Goal: Information Seeking & Learning: Learn about a topic

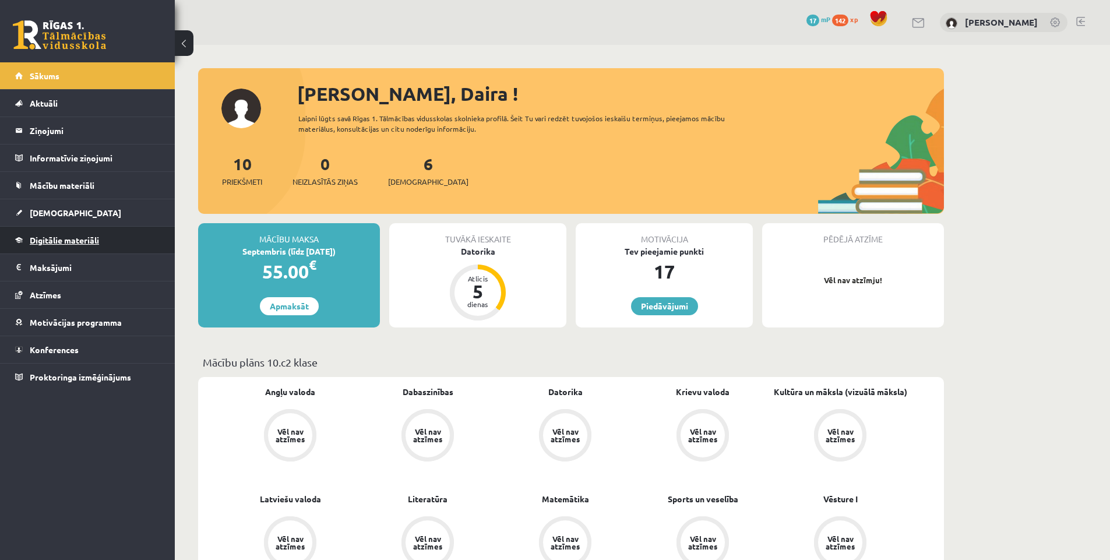
click at [88, 238] on span "Digitālie materiāli" at bounding box center [64, 240] width 69 height 10
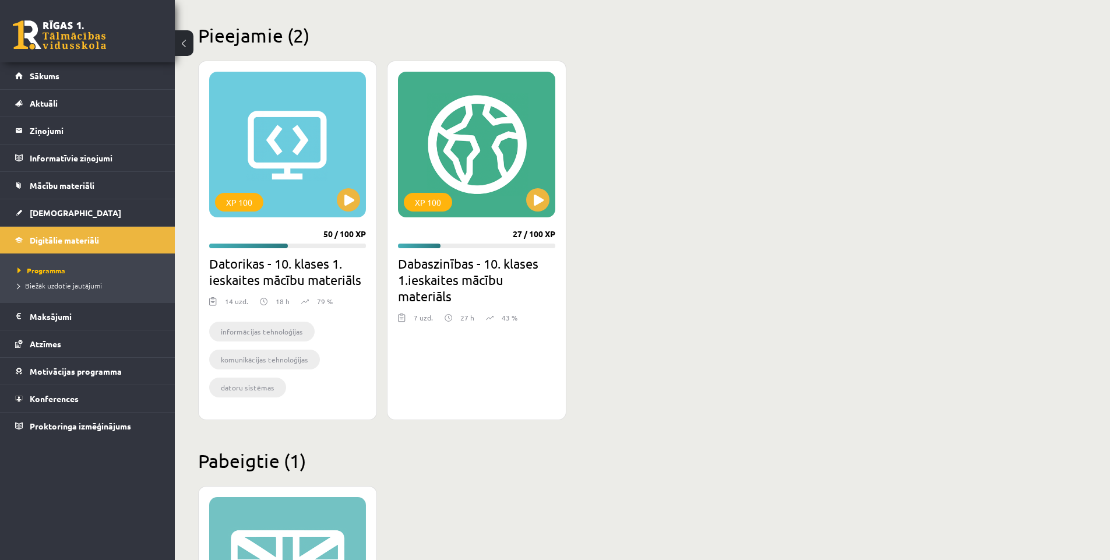
scroll to position [189, 0]
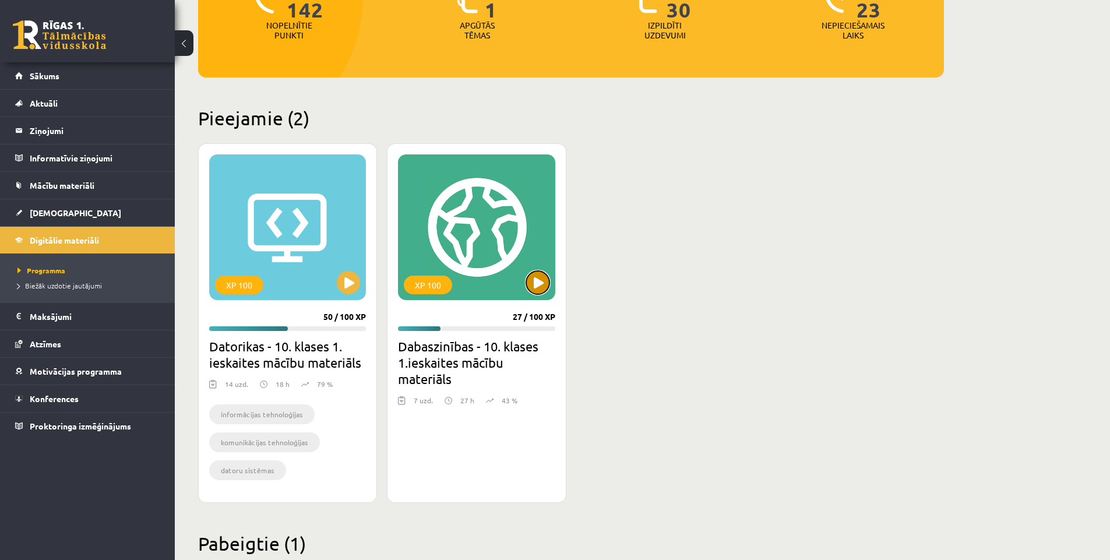
click at [539, 286] on button at bounding box center [537, 282] width 23 height 23
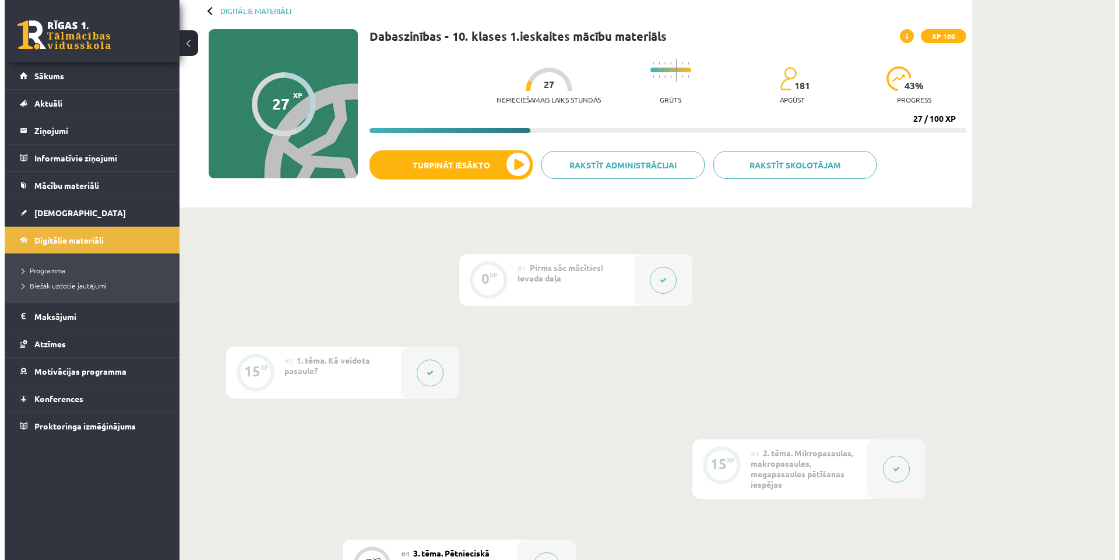
scroll to position [58, 0]
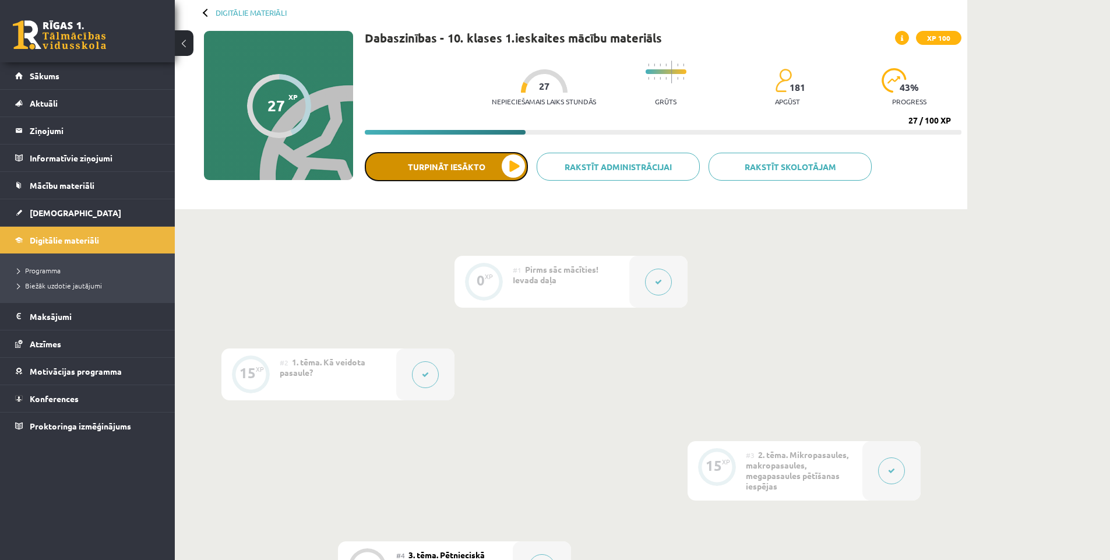
click at [510, 170] on button "Turpināt iesākto" at bounding box center [446, 166] width 163 height 29
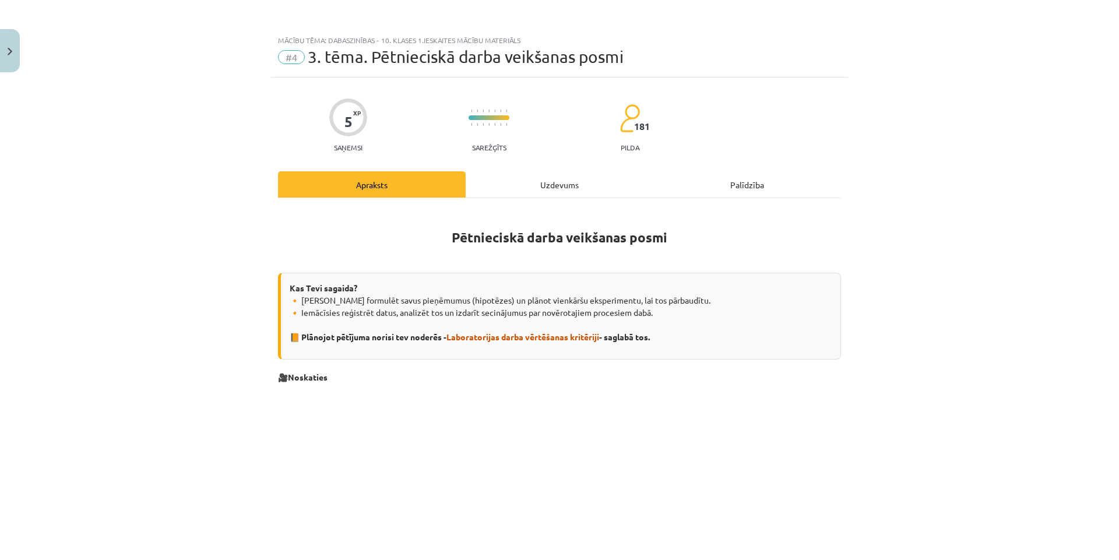
click at [566, 186] on div "Uzdevums" at bounding box center [560, 184] width 188 height 26
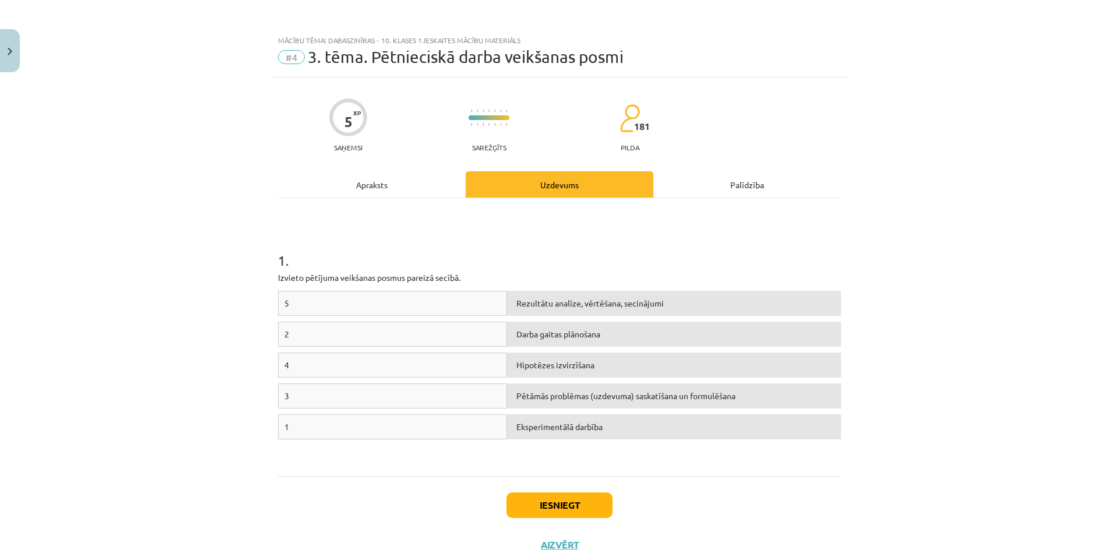
scroll to position [29, 0]
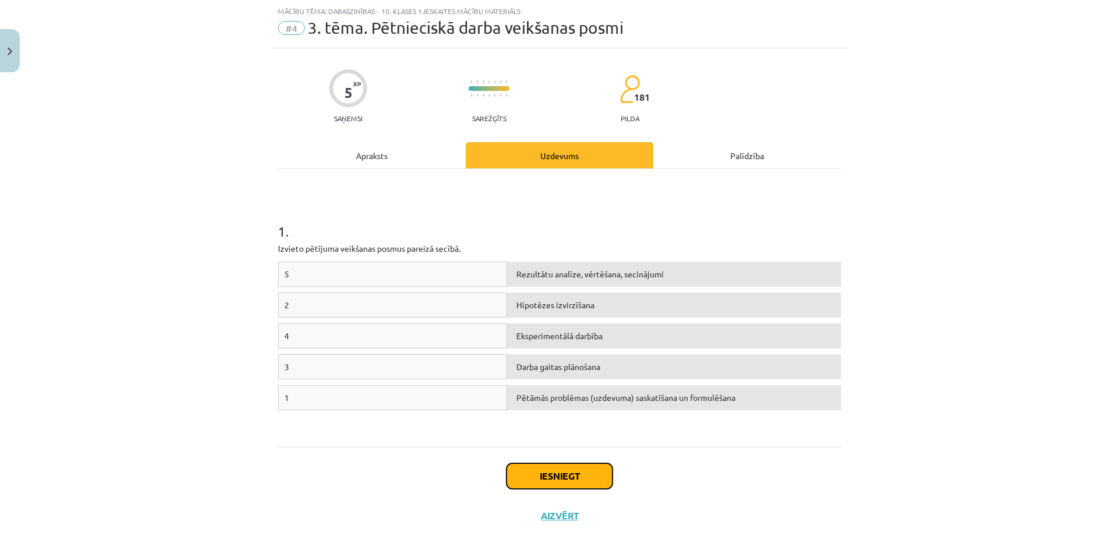
click at [549, 478] on button "Iesniegt" at bounding box center [559, 476] width 106 height 26
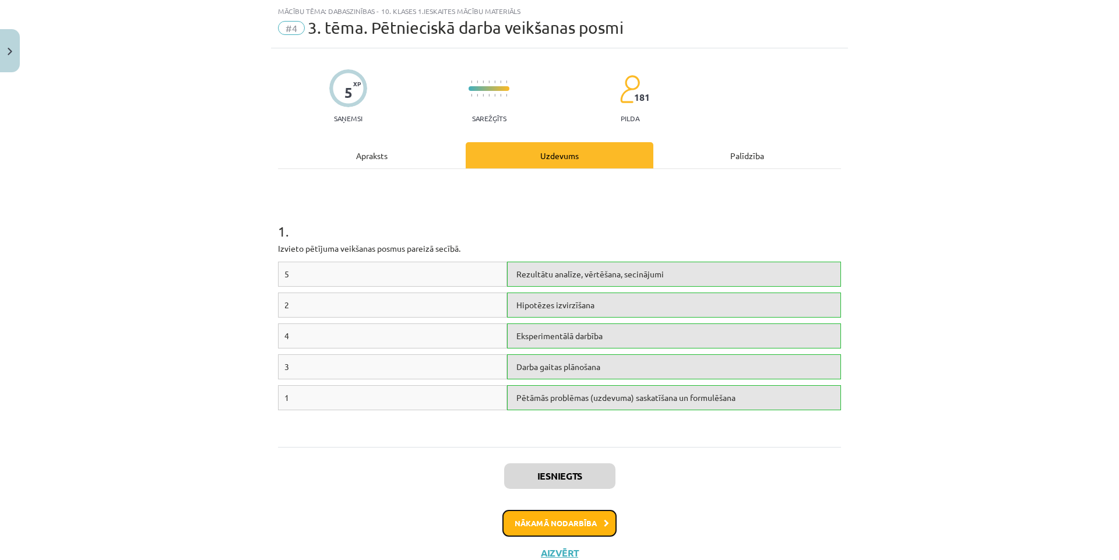
click at [549, 517] on button "Nākamā nodarbība" at bounding box center [559, 523] width 114 height 27
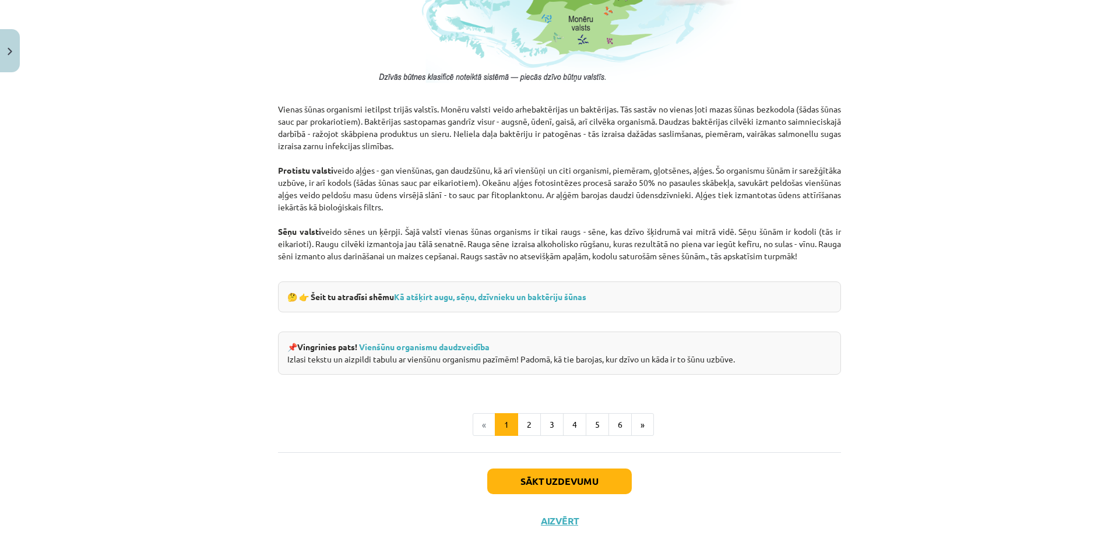
scroll to position [962, 0]
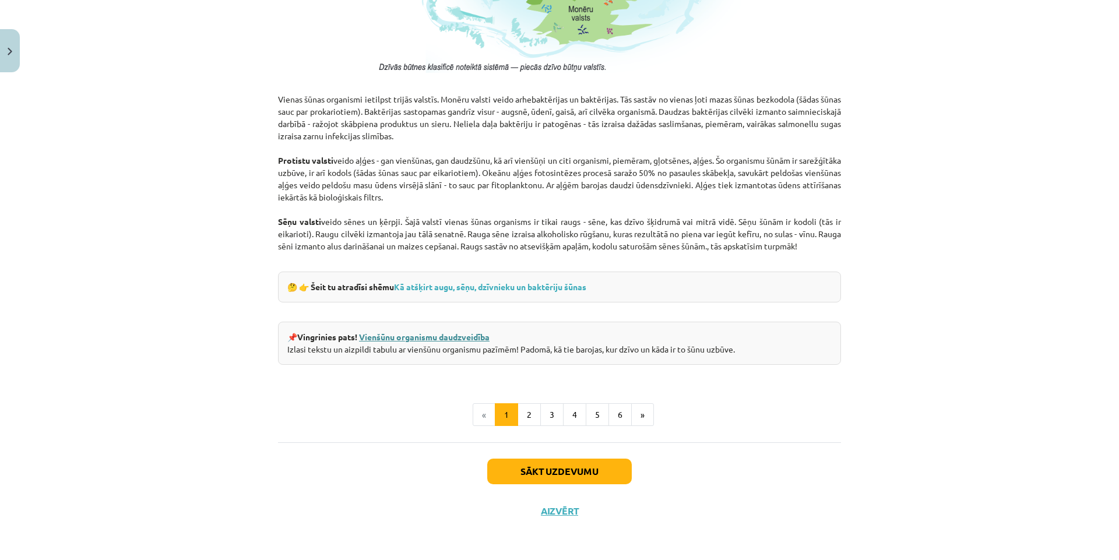
click at [466, 341] on link "Vienšūnu organismu daudzveidība" at bounding box center [424, 337] width 131 height 10
click at [484, 287] on link "Kā atšķirt augu, sēņu, dzīvnieku un baktēriju šūnas" at bounding box center [490, 286] width 192 height 10
click at [524, 417] on button "2" at bounding box center [528, 414] width 23 height 23
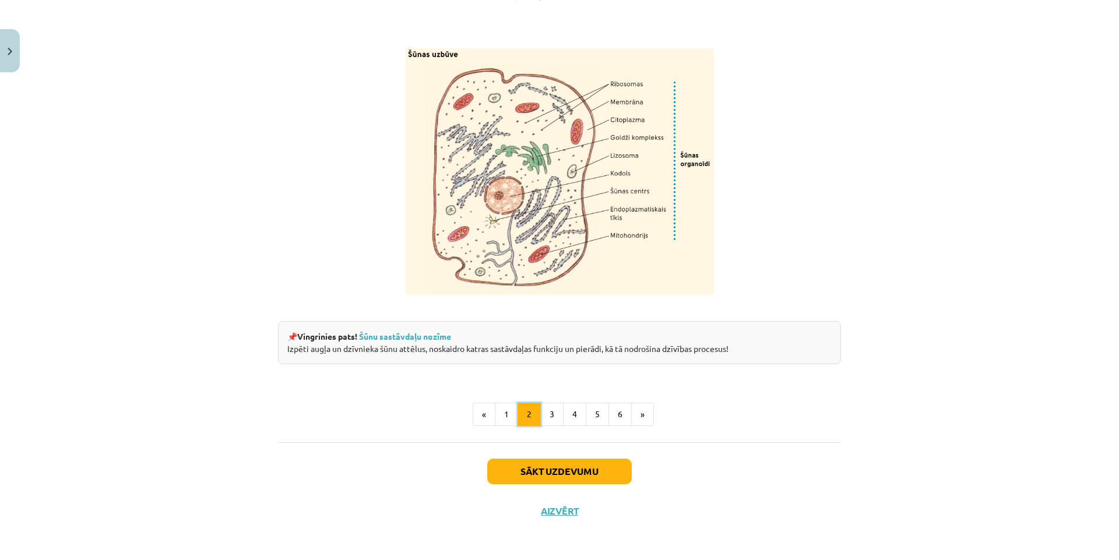
scroll to position [1329, 0]
click at [549, 411] on button "3" at bounding box center [551, 414] width 23 height 23
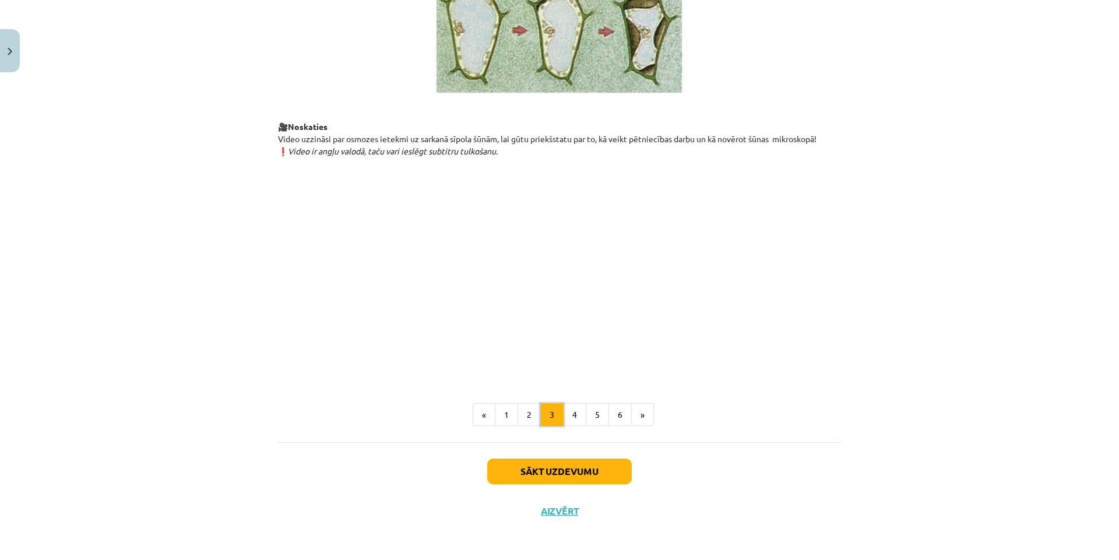
scroll to position [1232, 0]
click at [570, 411] on button "4" at bounding box center [574, 414] width 23 height 23
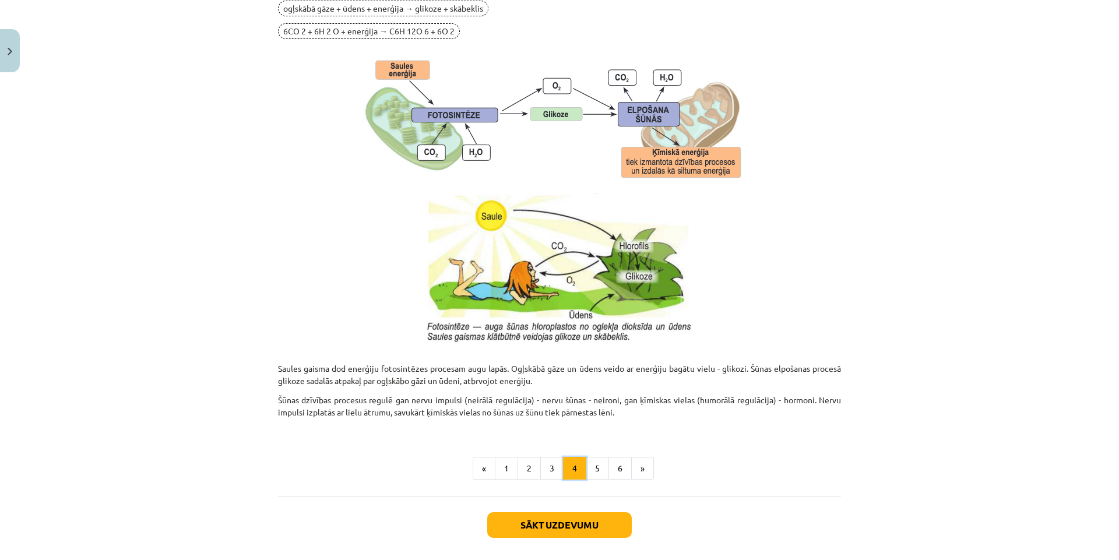
scroll to position [1078, 0]
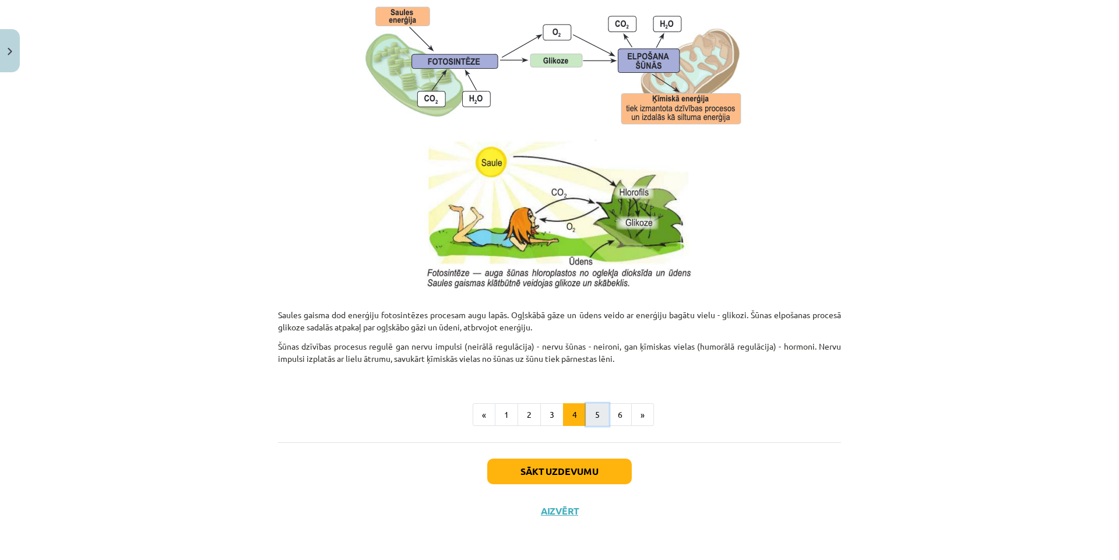
click at [592, 418] on button "5" at bounding box center [597, 414] width 23 height 23
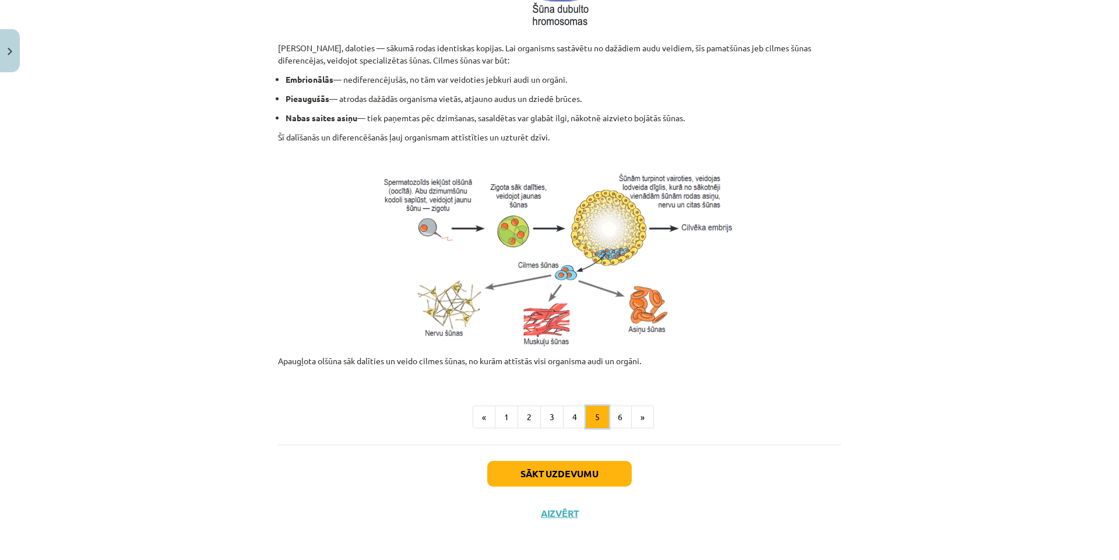
scroll to position [405, 0]
click at [620, 416] on button "6" at bounding box center [619, 415] width 23 height 23
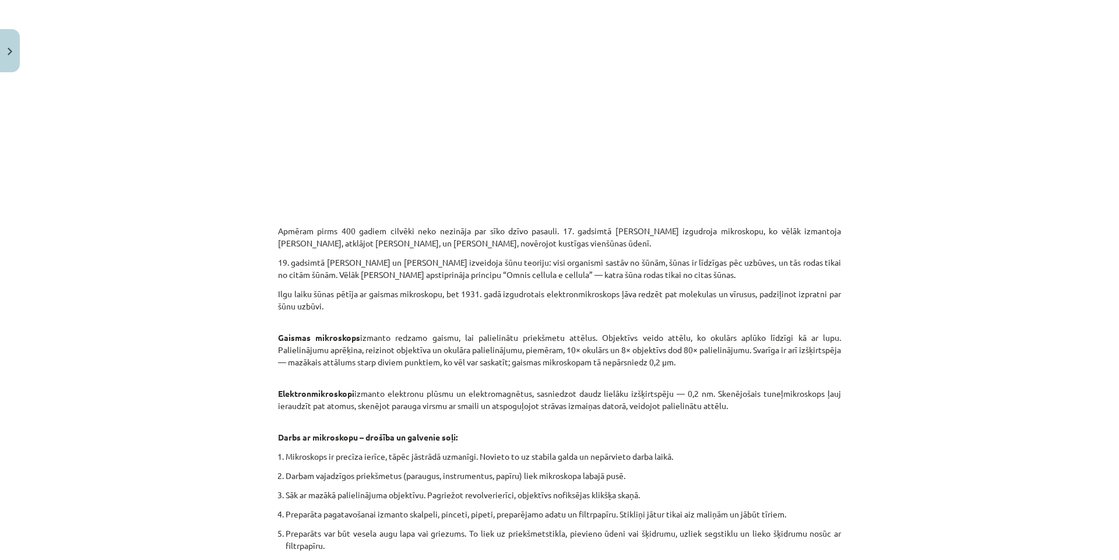
scroll to position [0, 0]
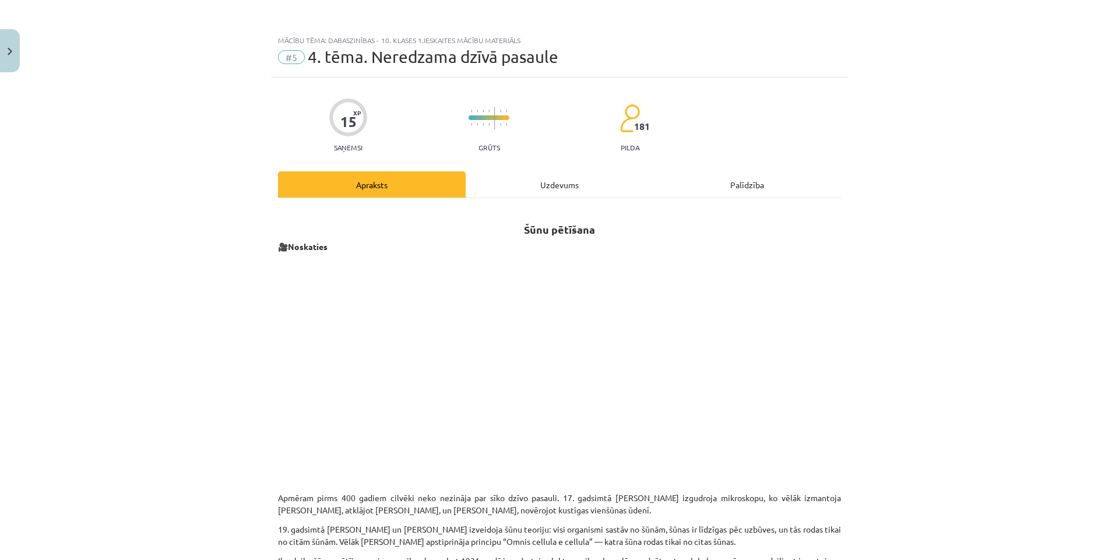
click at [566, 189] on div "Uzdevums" at bounding box center [560, 184] width 188 height 26
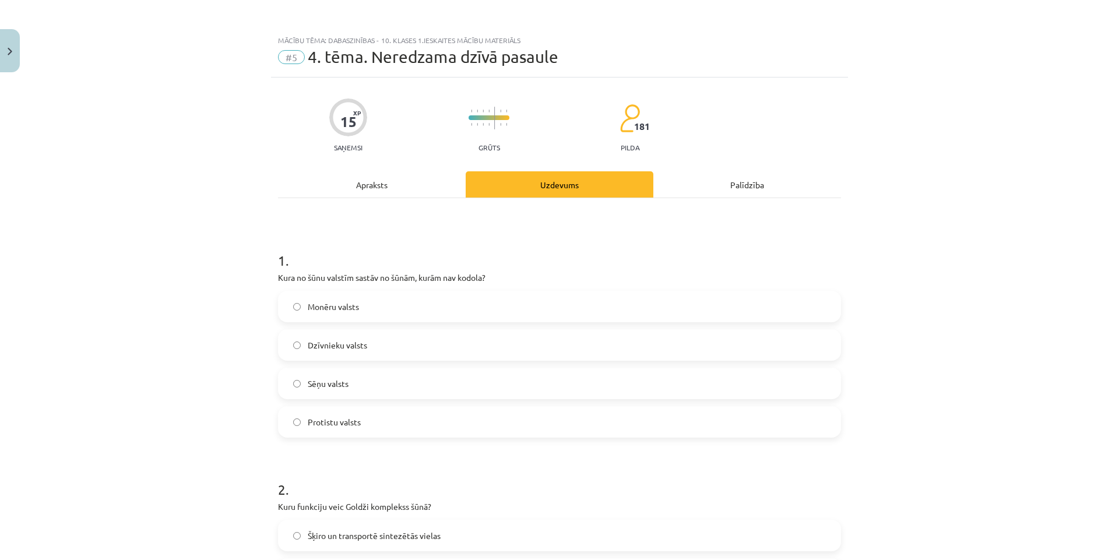
scroll to position [58, 0]
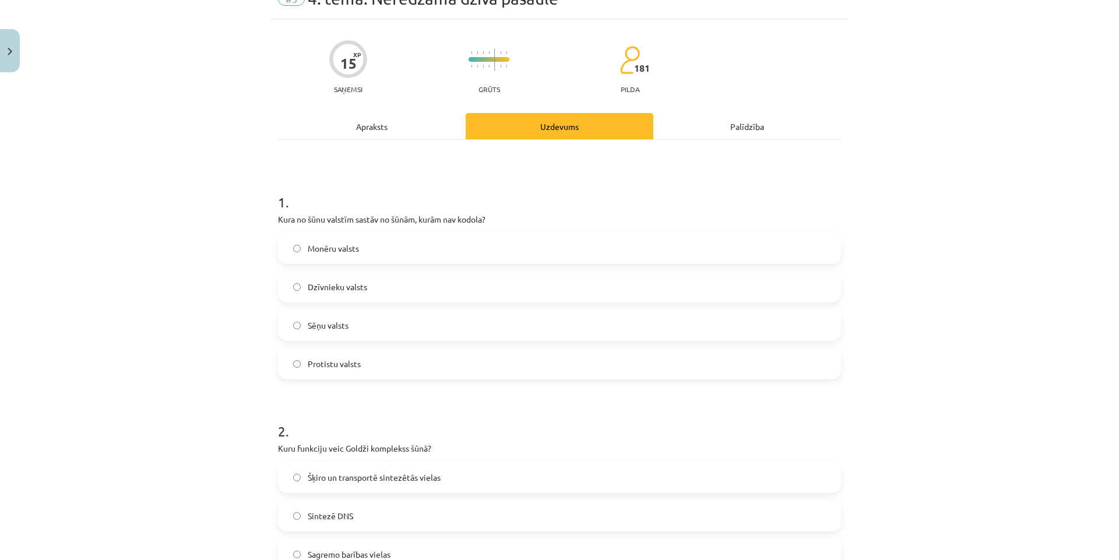
click at [362, 126] on div "Apraksts" at bounding box center [372, 126] width 188 height 26
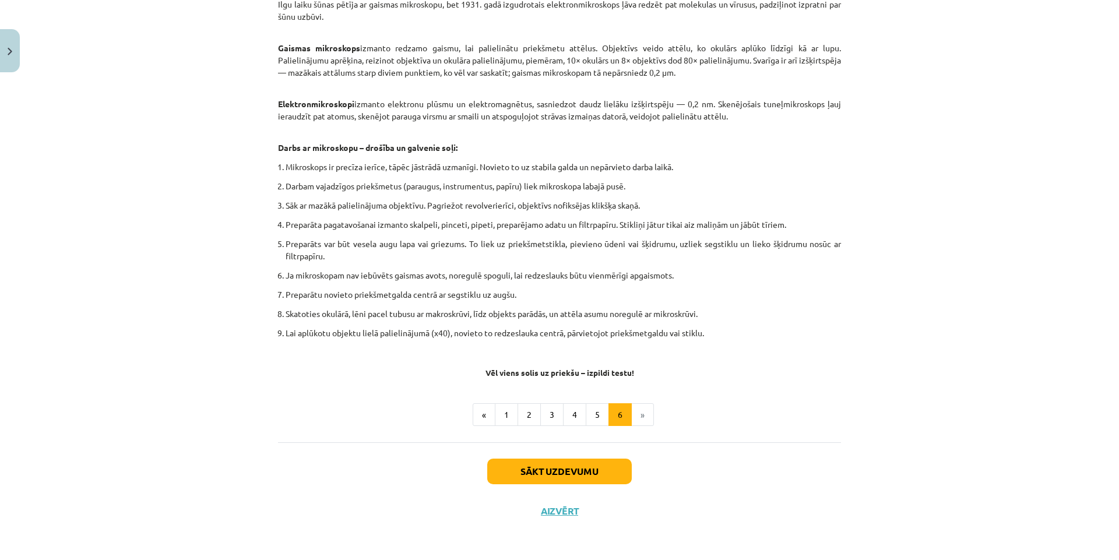
scroll to position [557, 0]
click at [505, 416] on button "1" at bounding box center [506, 414] width 23 height 23
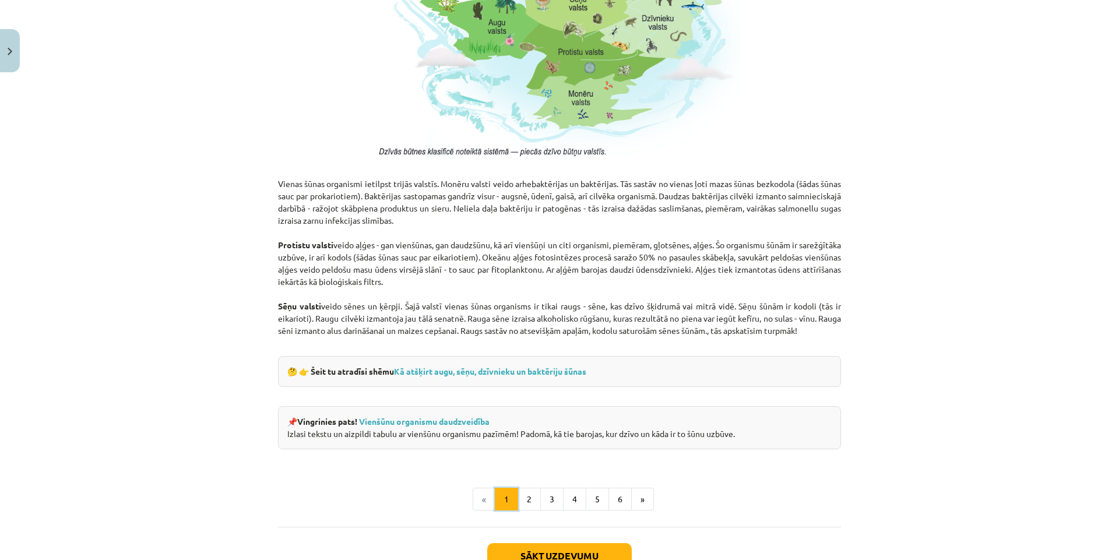
scroll to position [845, 0]
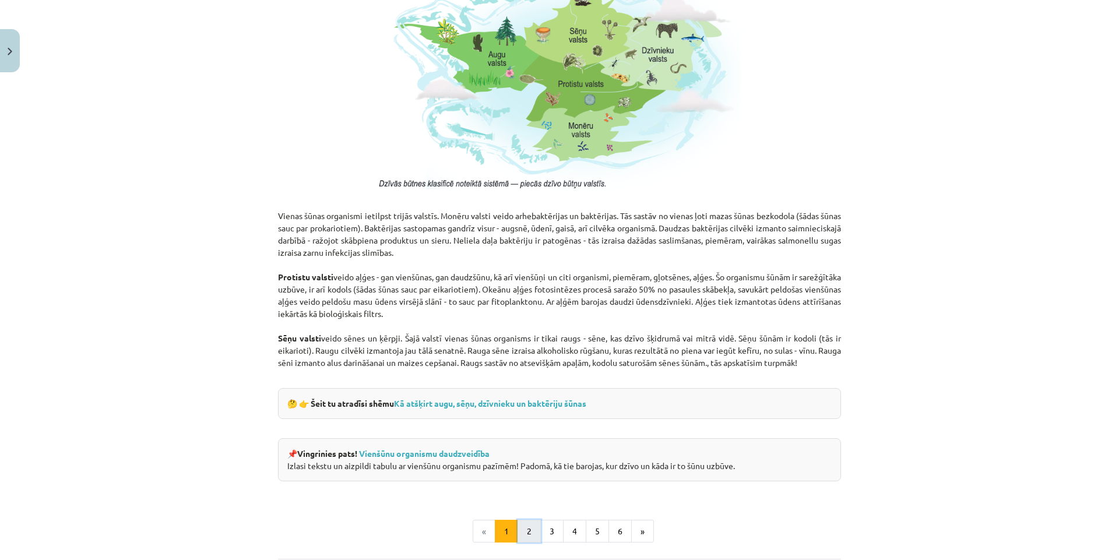
click at [523, 531] on button "2" at bounding box center [528, 531] width 23 height 23
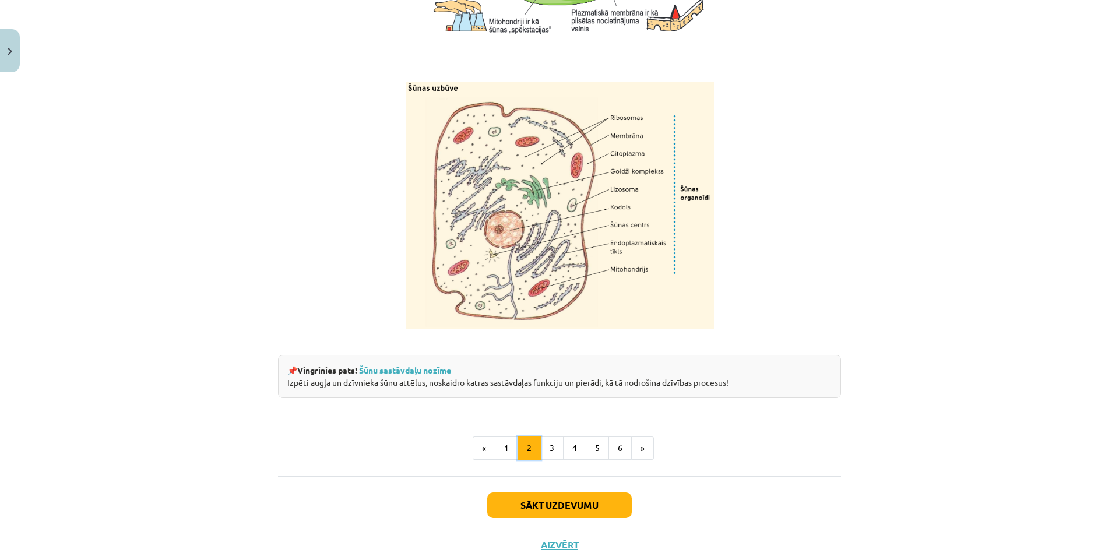
scroll to position [1329, 0]
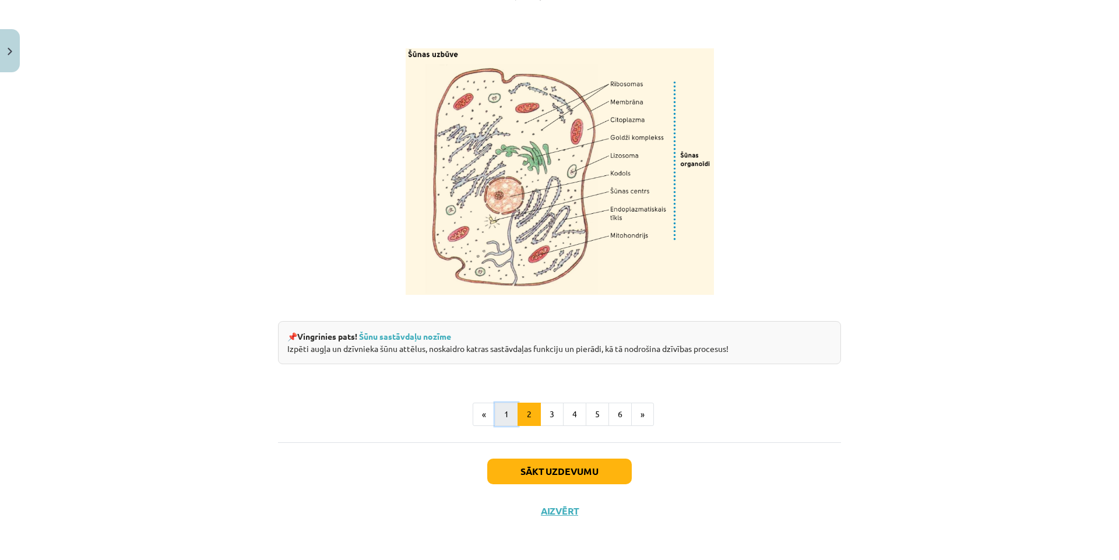
click at [499, 415] on button "1" at bounding box center [506, 414] width 23 height 23
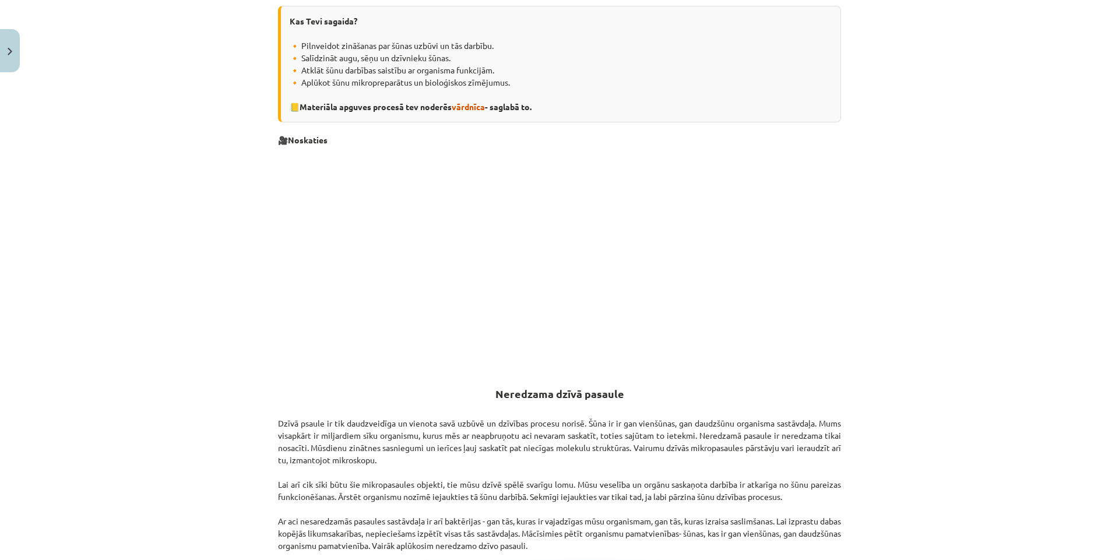
scroll to position [34, 0]
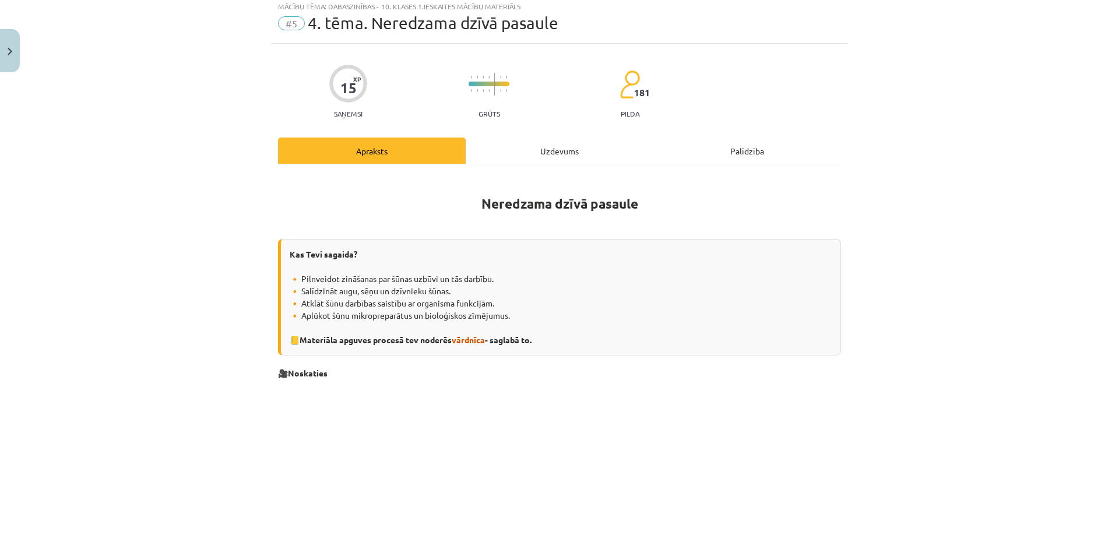
click at [544, 146] on div "Uzdevums" at bounding box center [560, 150] width 188 height 26
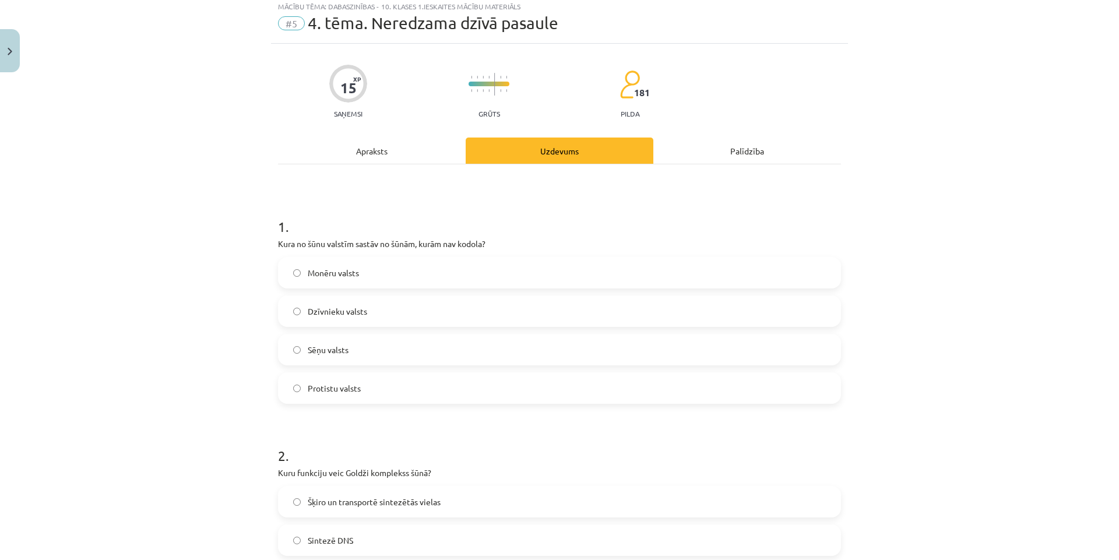
scroll to position [29, 0]
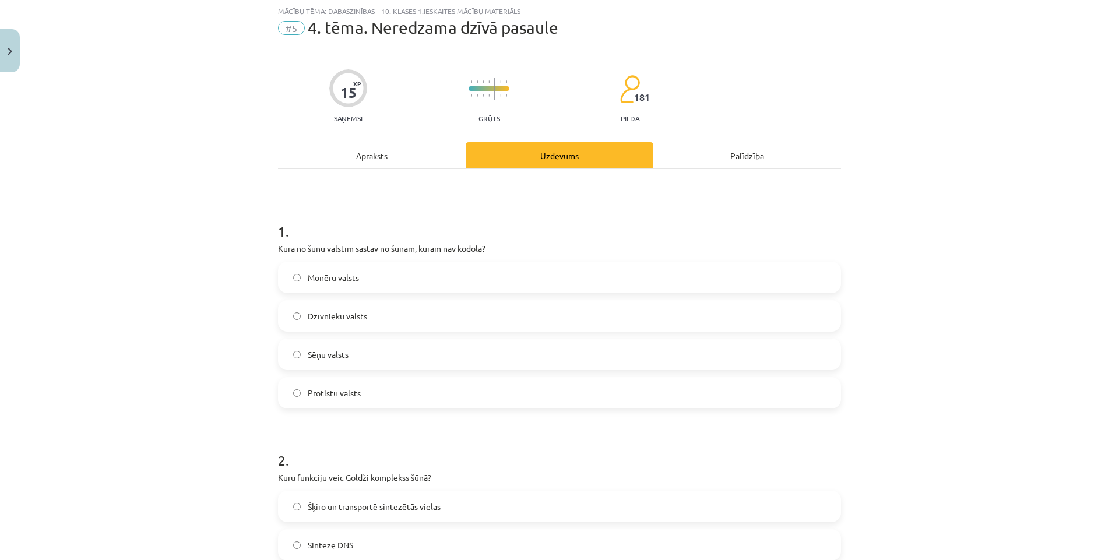
click at [327, 284] on label "Monēru valsts" at bounding box center [559, 277] width 560 height 29
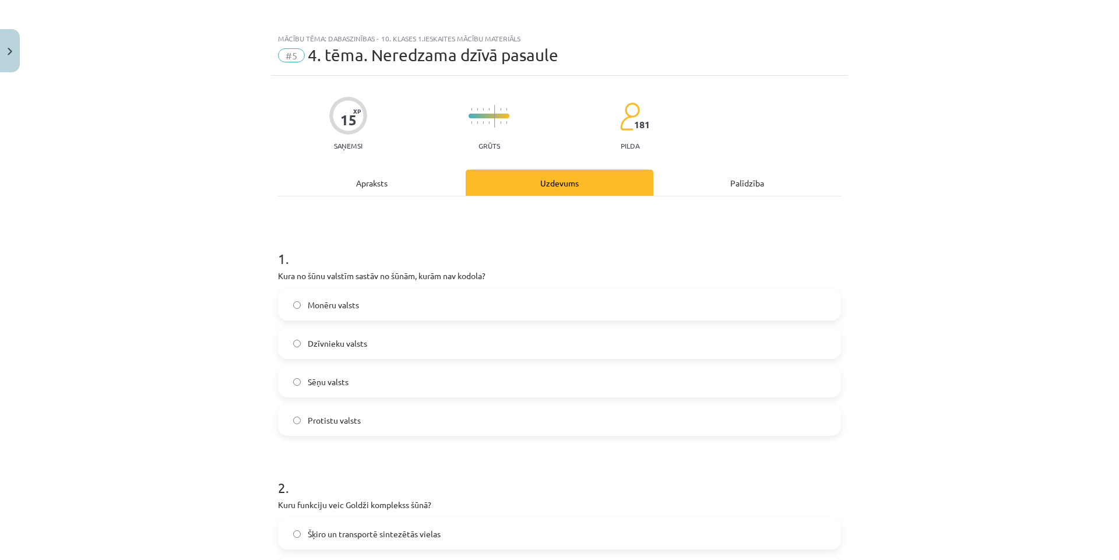
scroll to position [0, 0]
click at [362, 183] on div "Apraksts" at bounding box center [372, 184] width 188 height 26
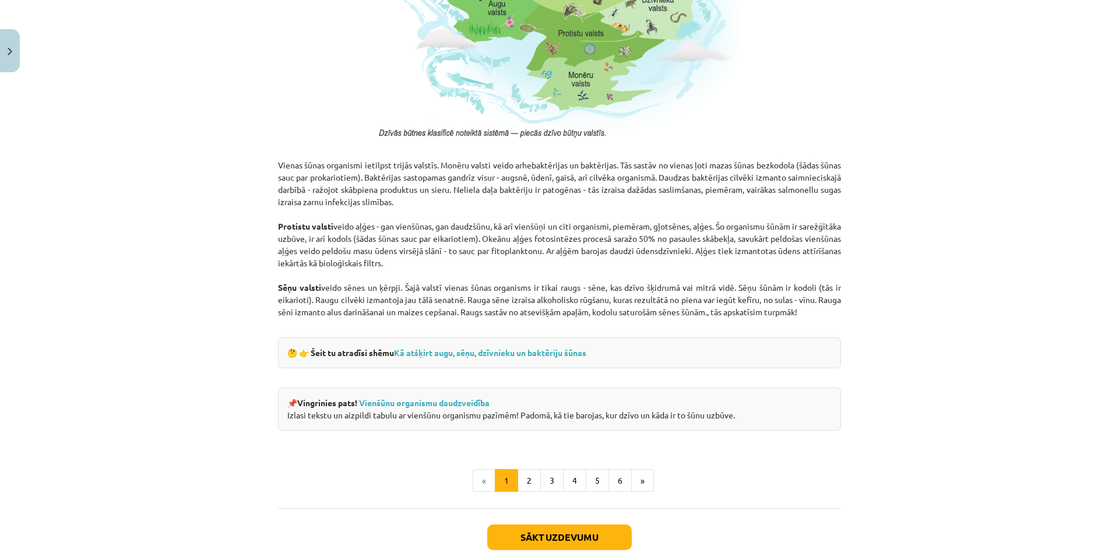
scroll to position [903, 0]
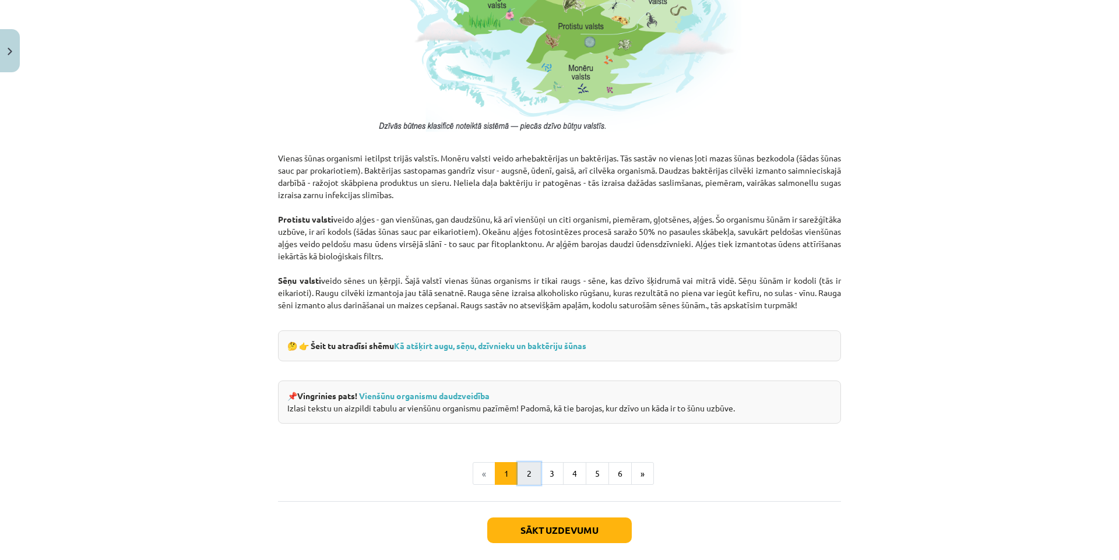
click at [524, 468] on button "2" at bounding box center [528, 473] width 23 height 23
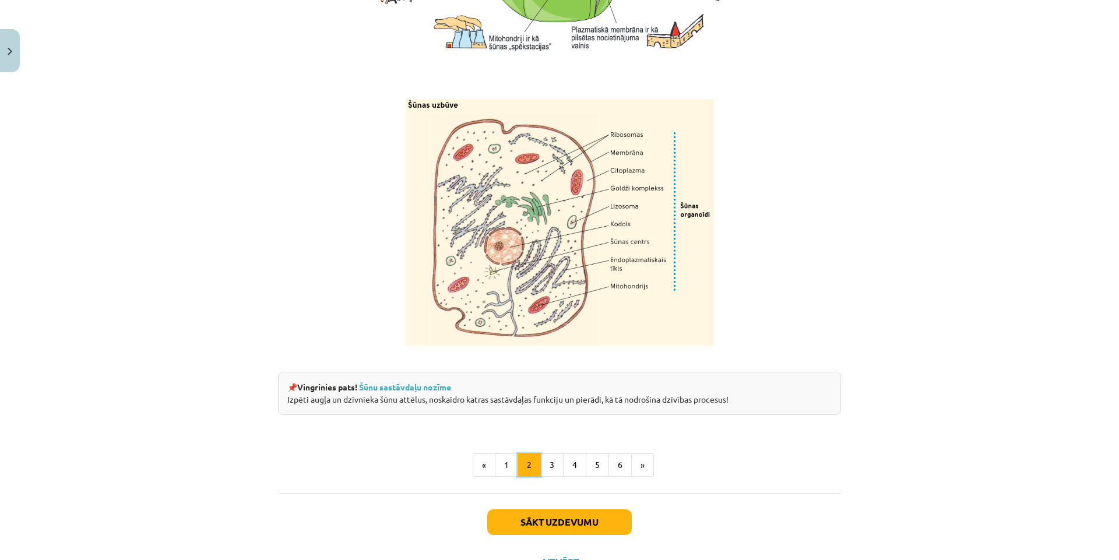
scroll to position [1257, 0]
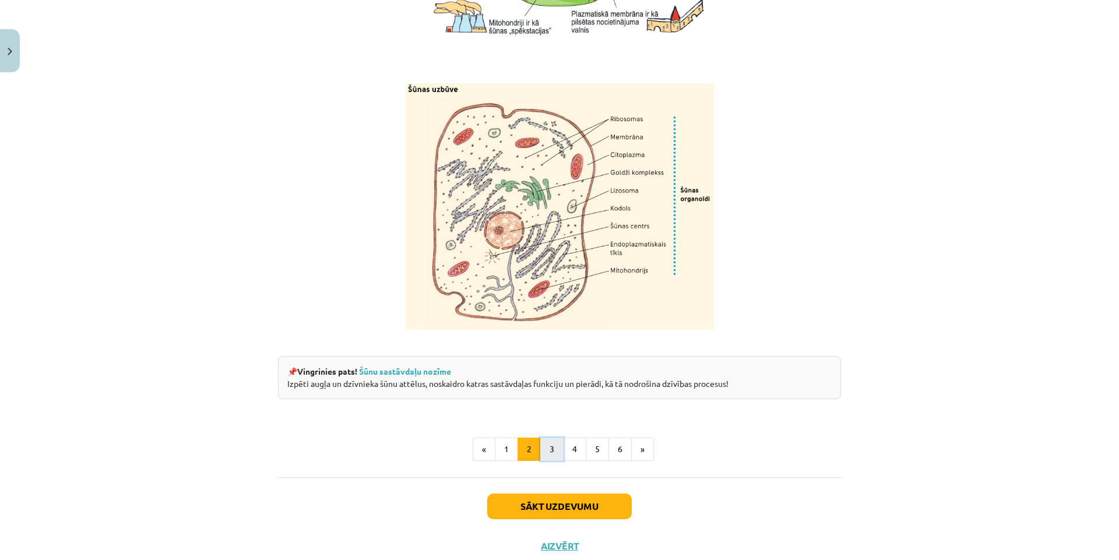
click at [551, 461] on button "3" at bounding box center [551, 449] width 23 height 23
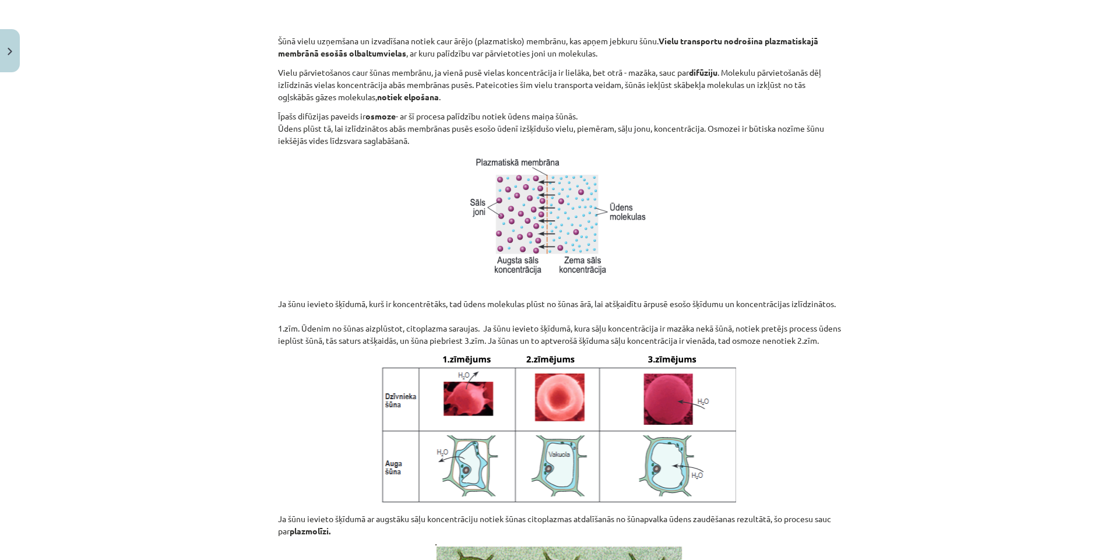
scroll to position [791, 0]
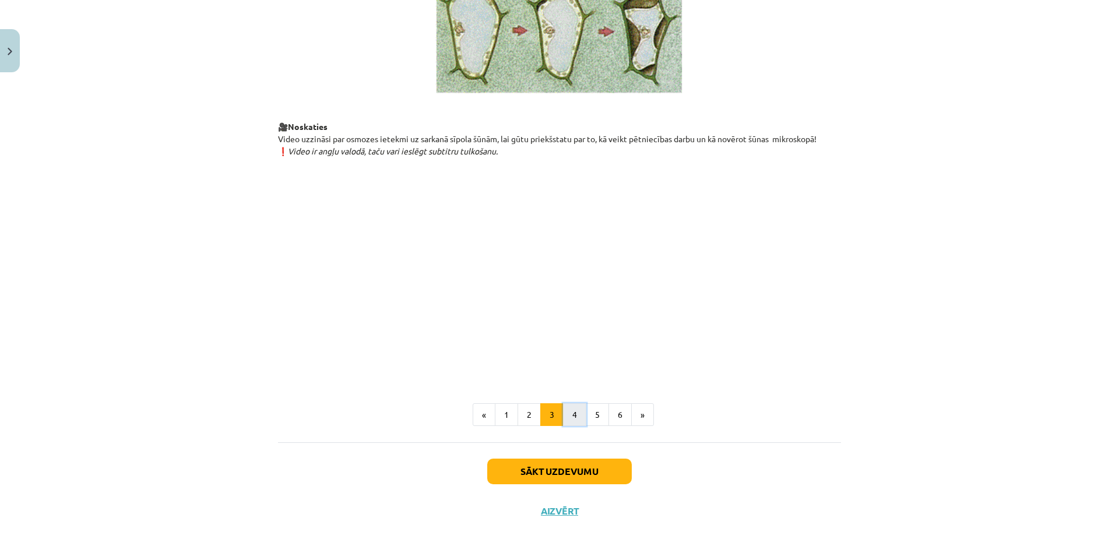
click at [573, 417] on button "4" at bounding box center [574, 414] width 23 height 23
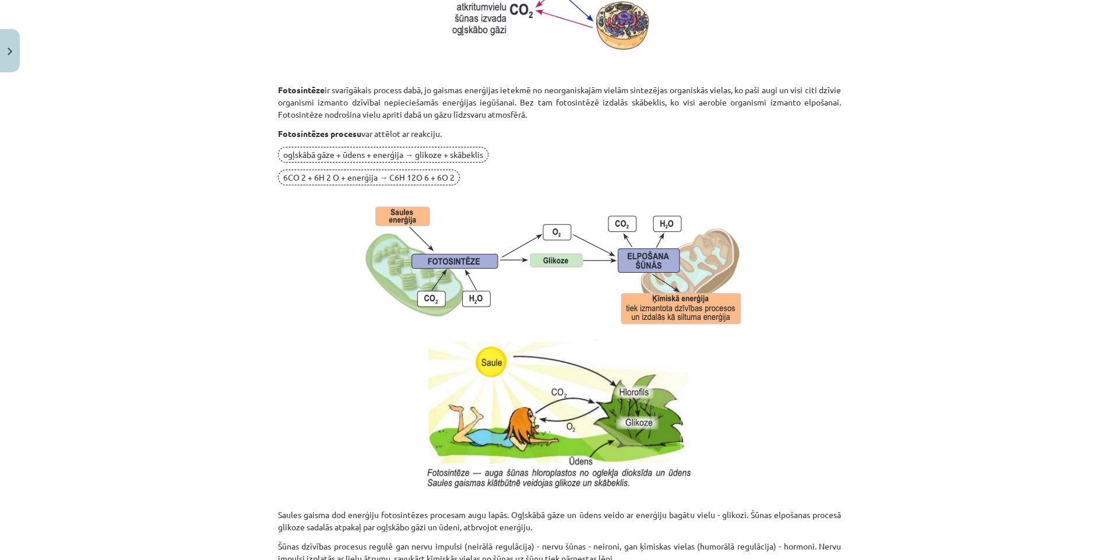
scroll to position [961, 0]
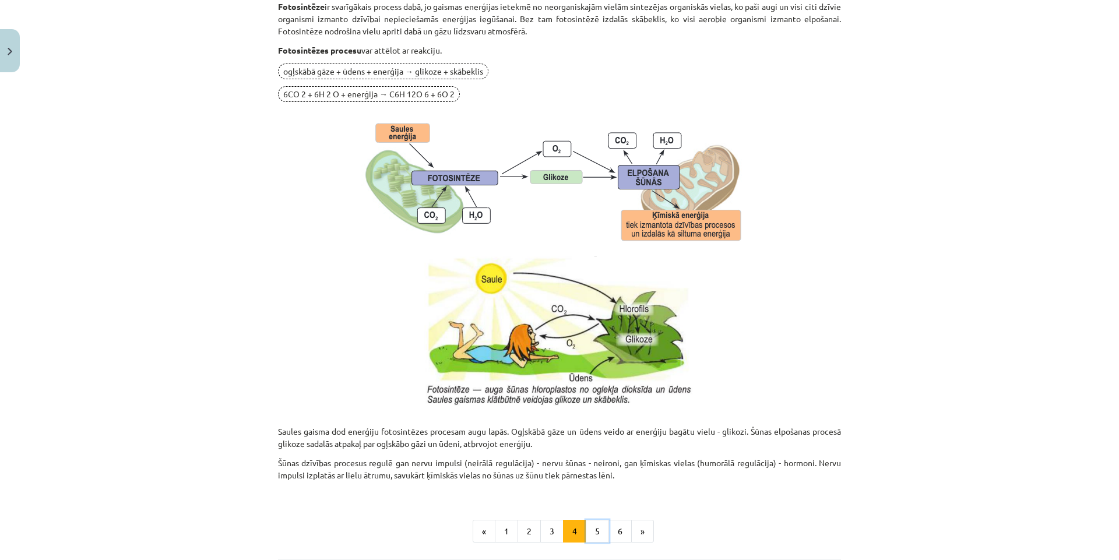
click at [593, 532] on button "5" at bounding box center [597, 531] width 23 height 23
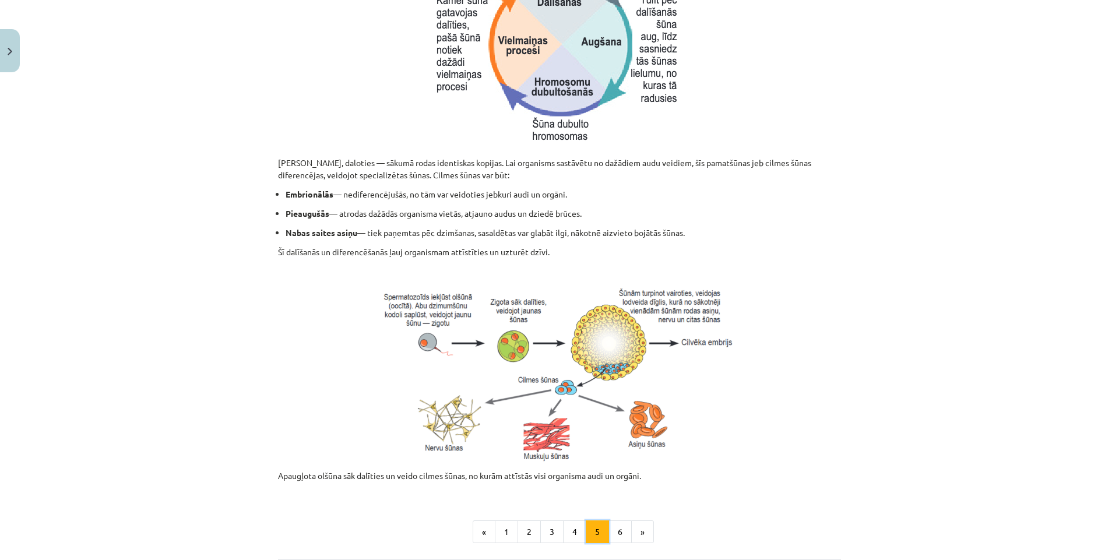
scroll to position [405, 0]
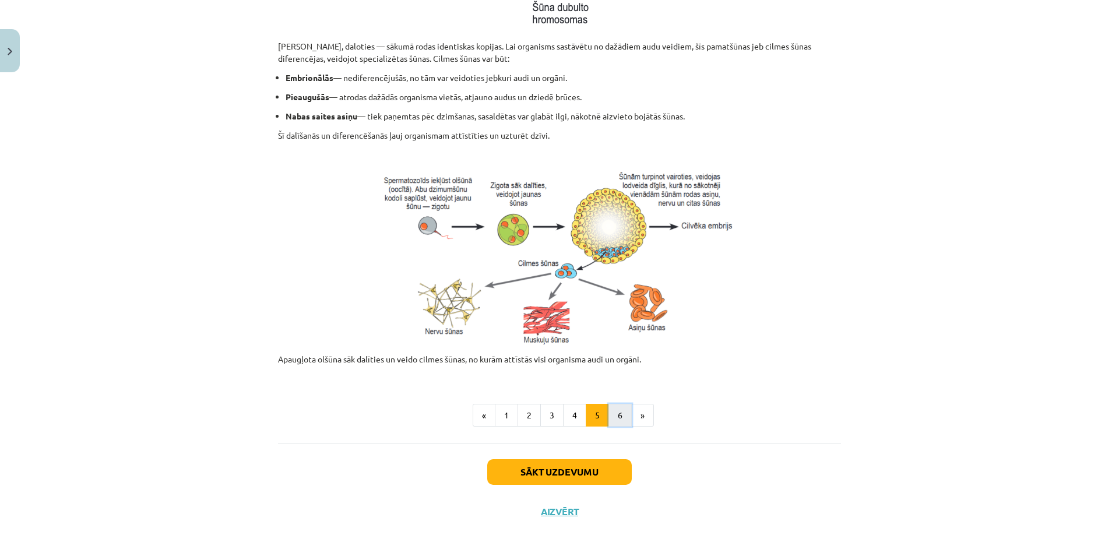
click at [618, 414] on button "6" at bounding box center [619, 415] width 23 height 23
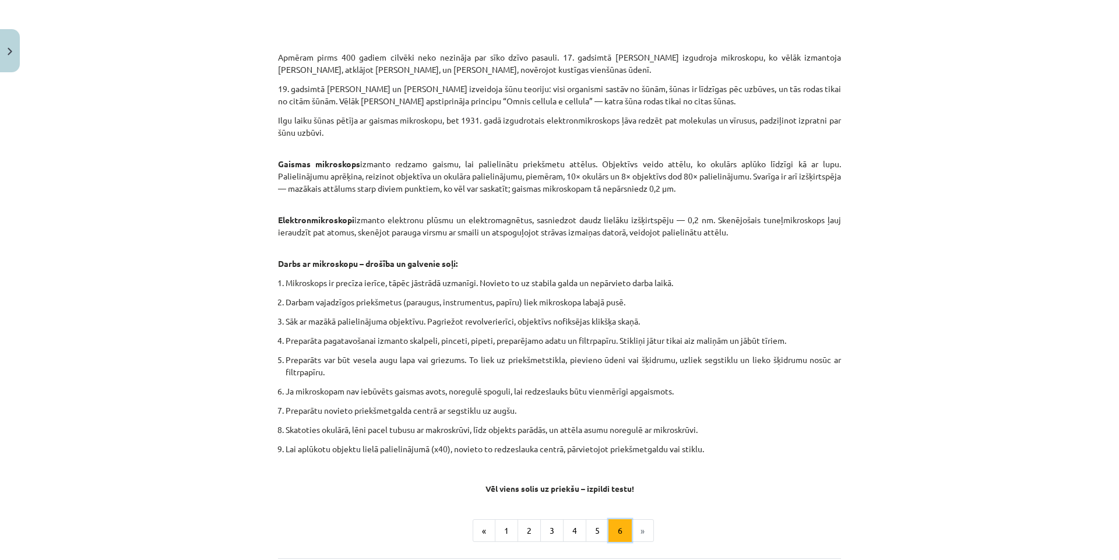
scroll to position [442, 0]
click at [498, 534] on button "1" at bounding box center [506, 529] width 23 height 23
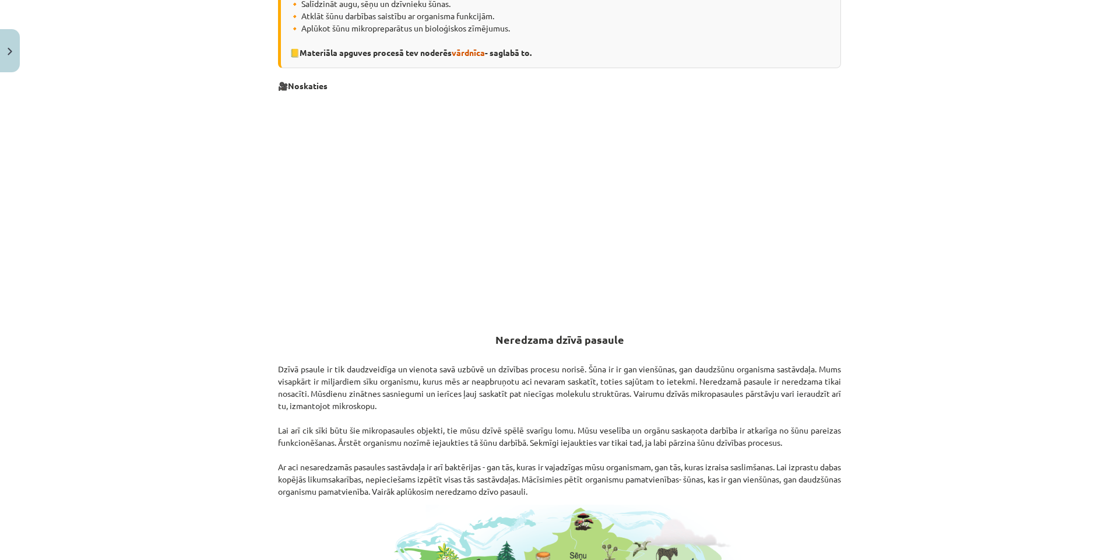
scroll to position [0, 0]
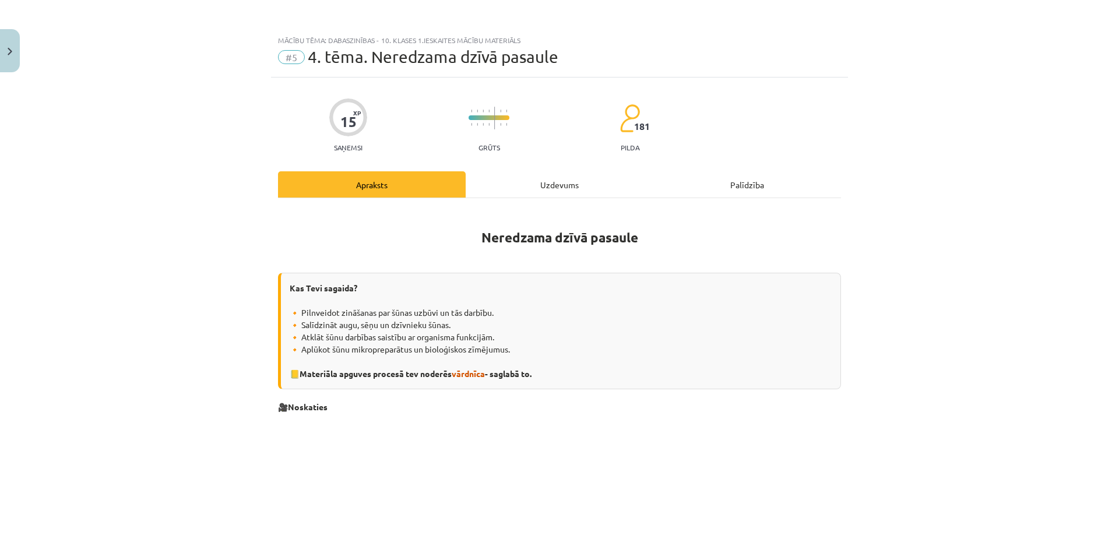
click at [552, 181] on div "Uzdevums" at bounding box center [560, 184] width 188 height 26
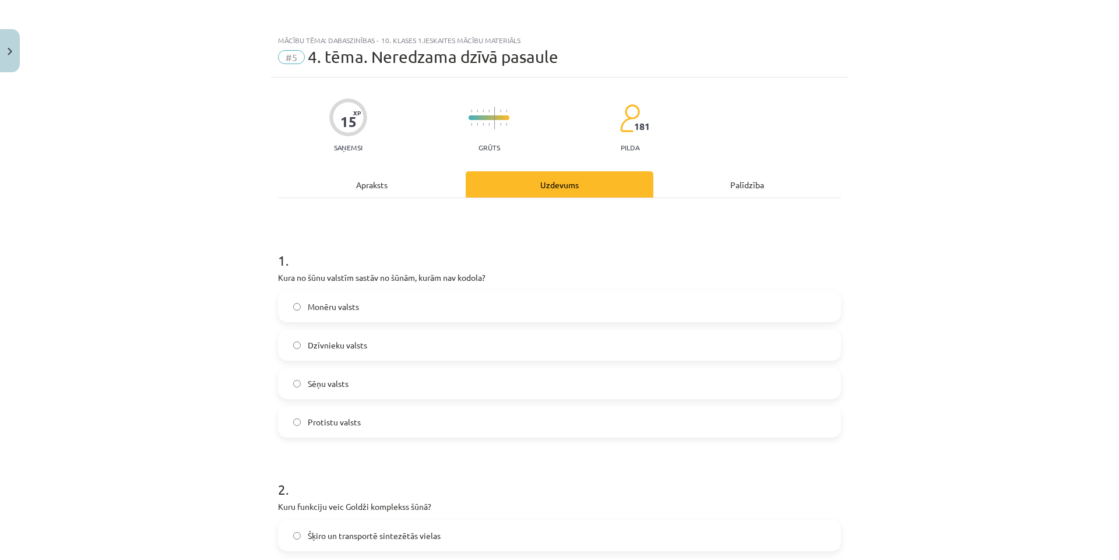
click at [368, 186] on div "Apraksts" at bounding box center [372, 184] width 188 height 26
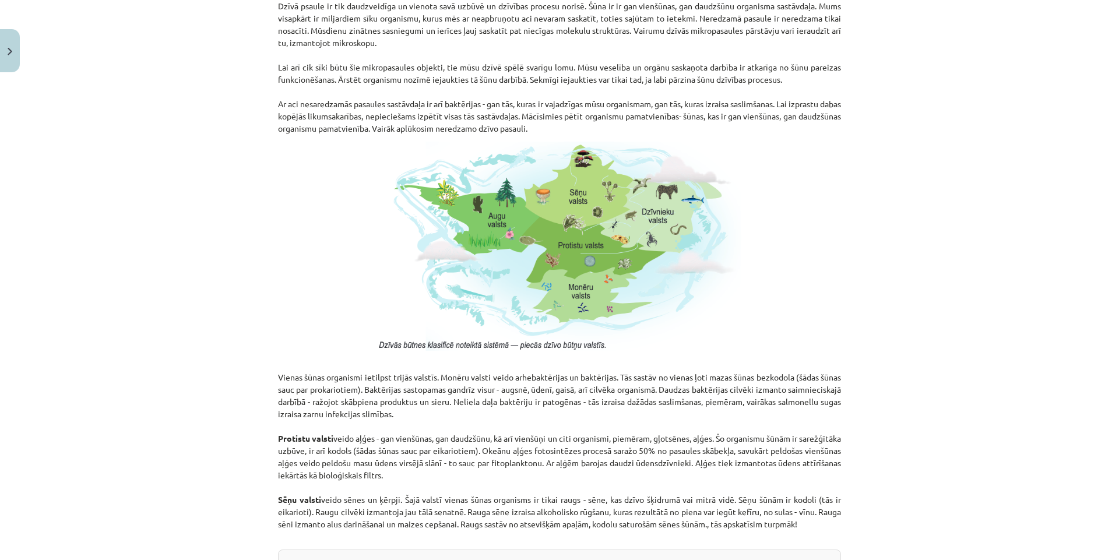
scroll to position [962, 0]
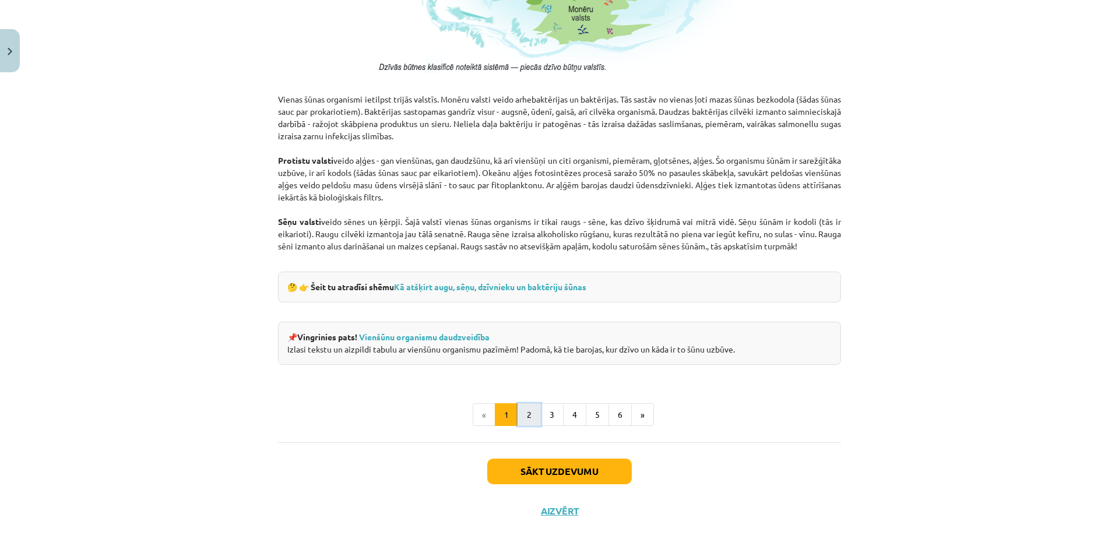
click at [522, 410] on button "2" at bounding box center [528, 414] width 23 height 23
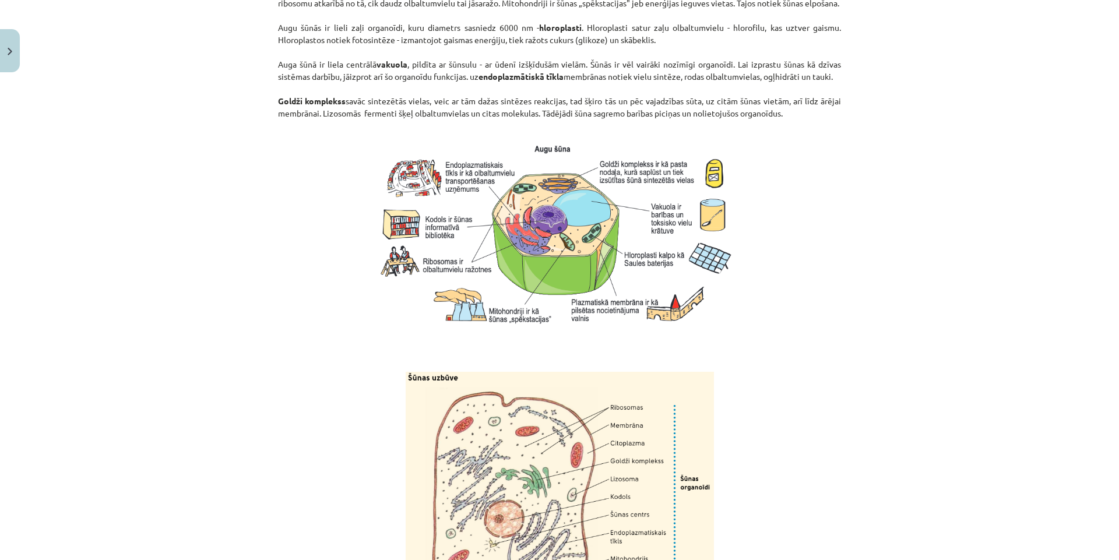
scroll to position [971, 0]
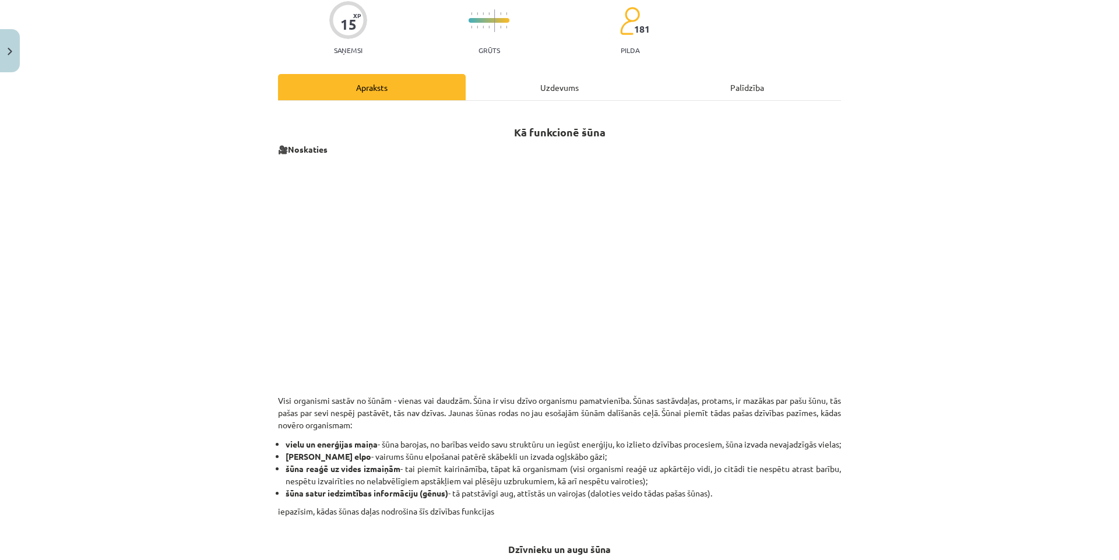
click at [561, 84] on div "Uzdevums" at bounding box center [560, 87] width 188 height 26
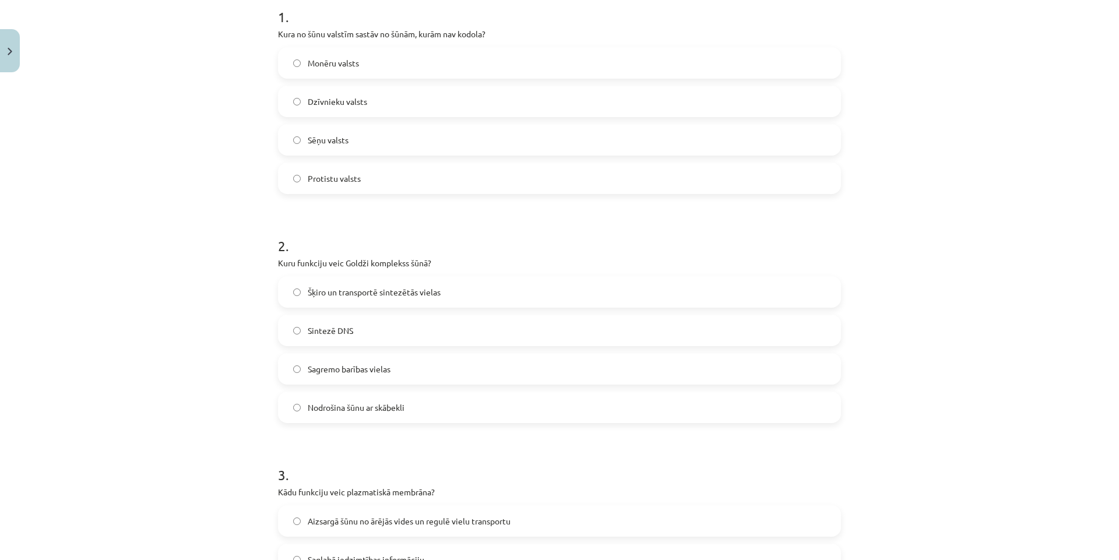
scroll to position [320, 0]
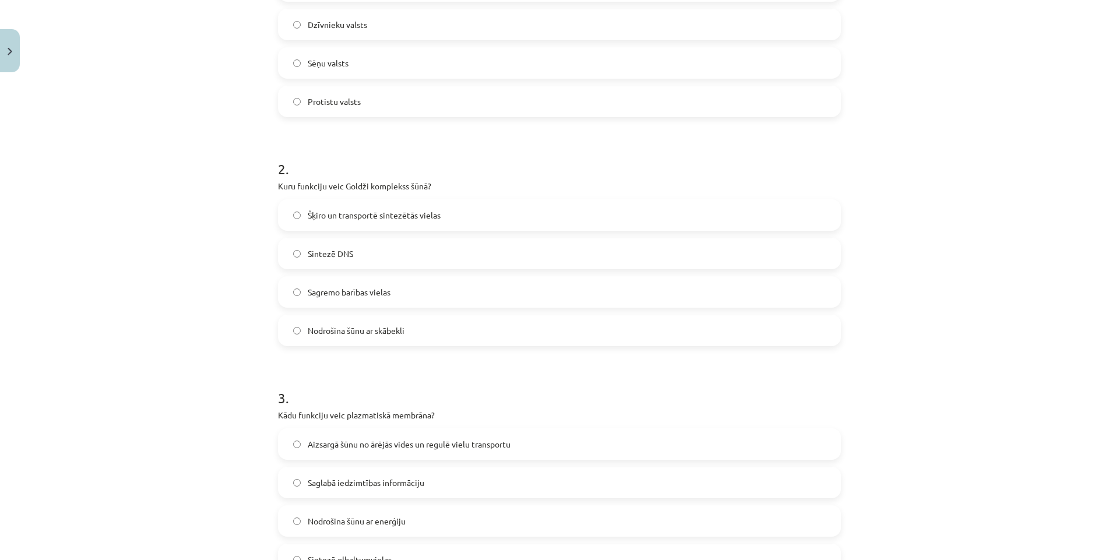
click at [409, 214] on span "Šķiro un transportē sintezētās vielas" at bounding box center [374, 215] width 133 height 12
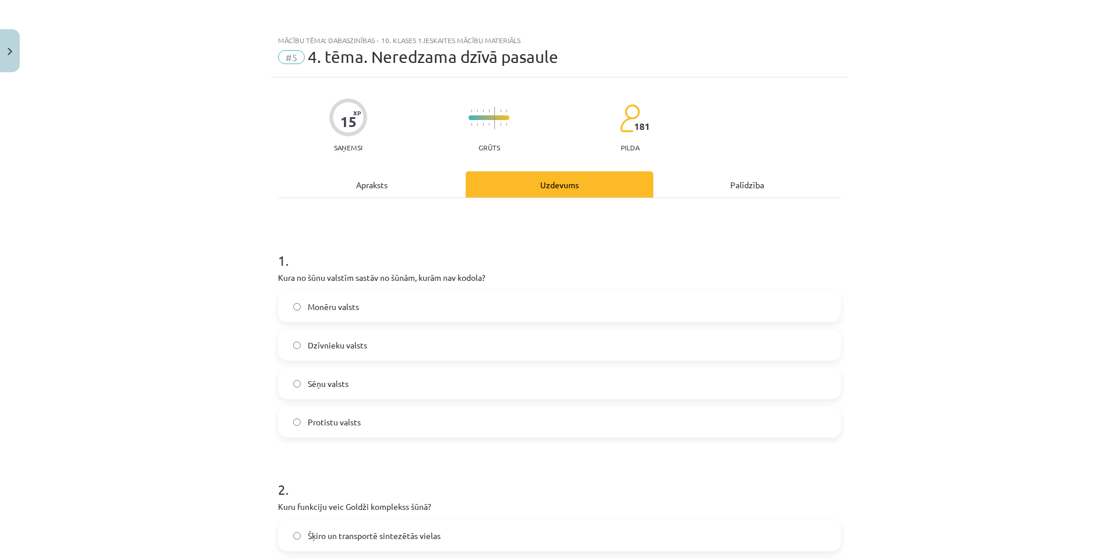
click at [365, 188] on div "Apraksts" at bounding box center [372, 184] width 188 height 26
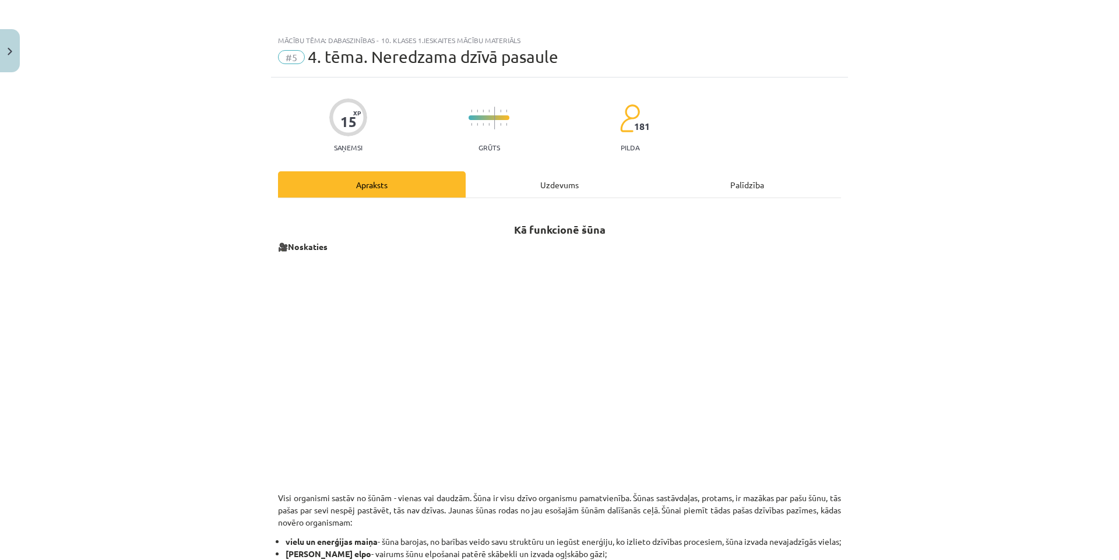
click at [541, 188] on div "Uzdevums" at bounding box center [560, 184] width 188 height 26
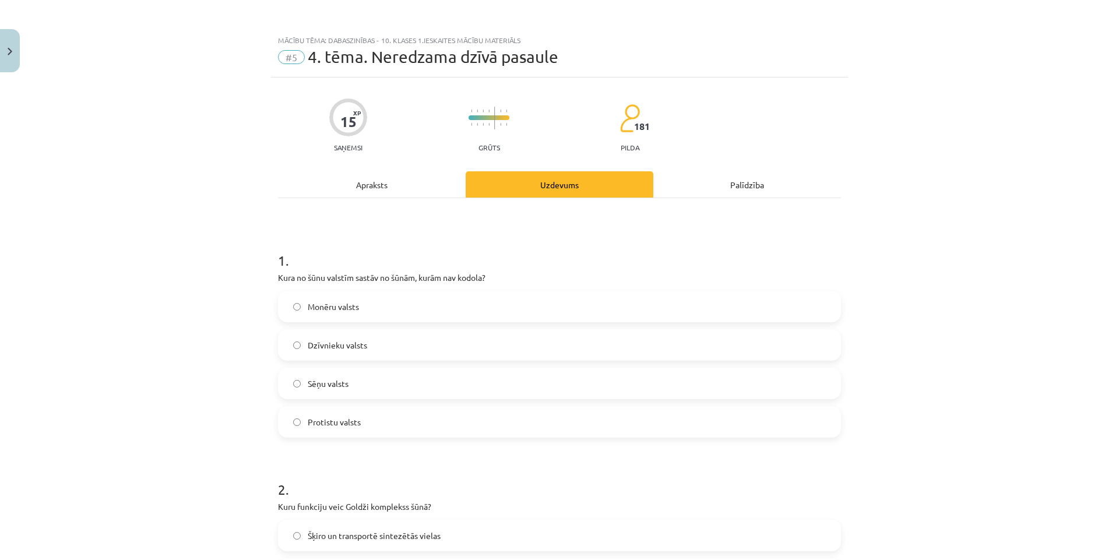
click at [351, 185] on div "Apraksts" at bounding box center [372, 184] width 188 height 26
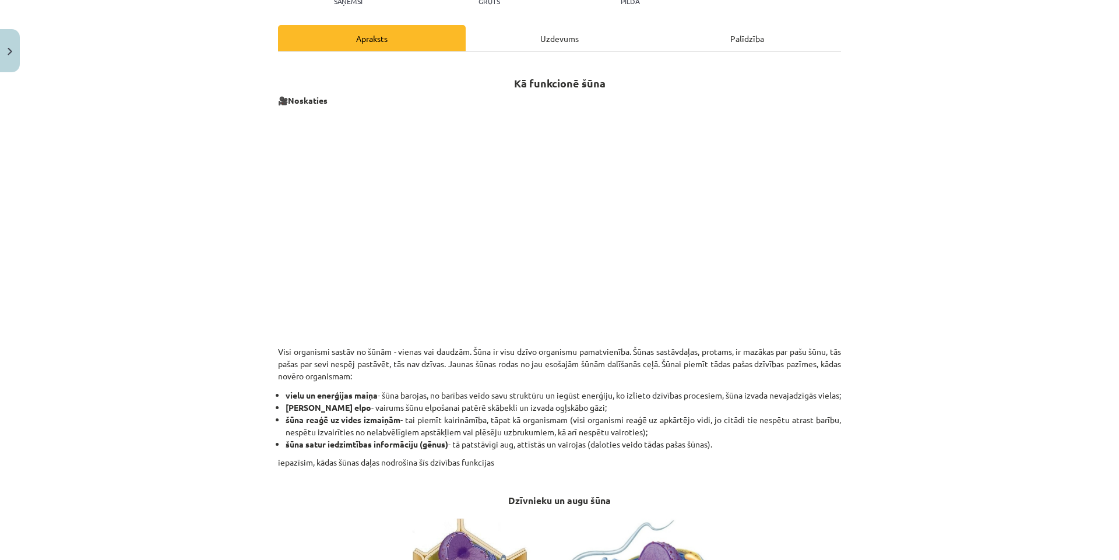
scroll to position [146, 0]
click at [544, 45] on div "Uzdevums" at bounding box center [560, 39] width 188 height 26
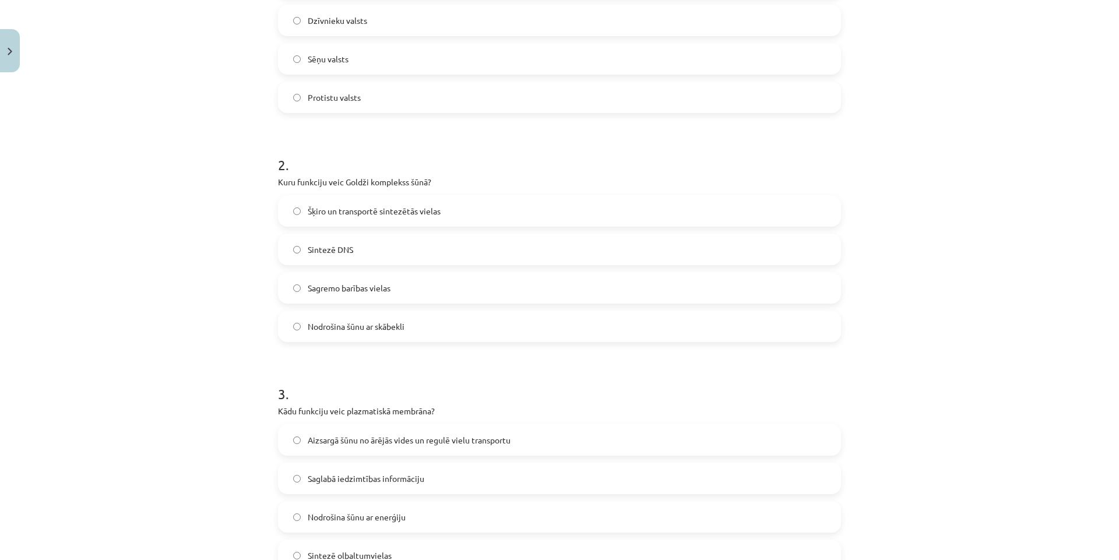
scroll to position [437, 0]
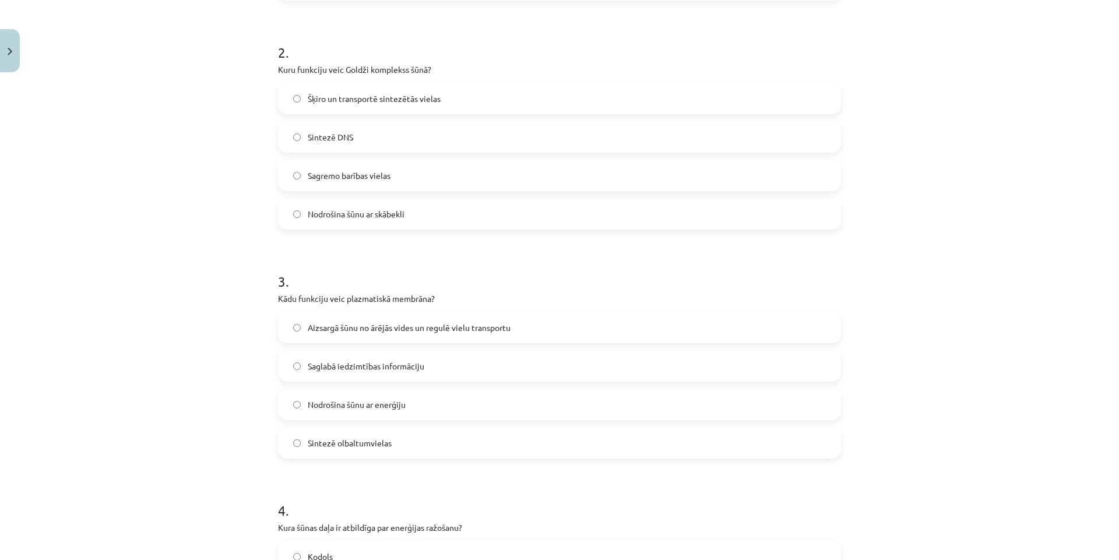
click at [468, 328] on span "Aizsargā šūnu no ārējās vides un regulē vielu transportu" at bounding box center [409, 328] width 203 height 12
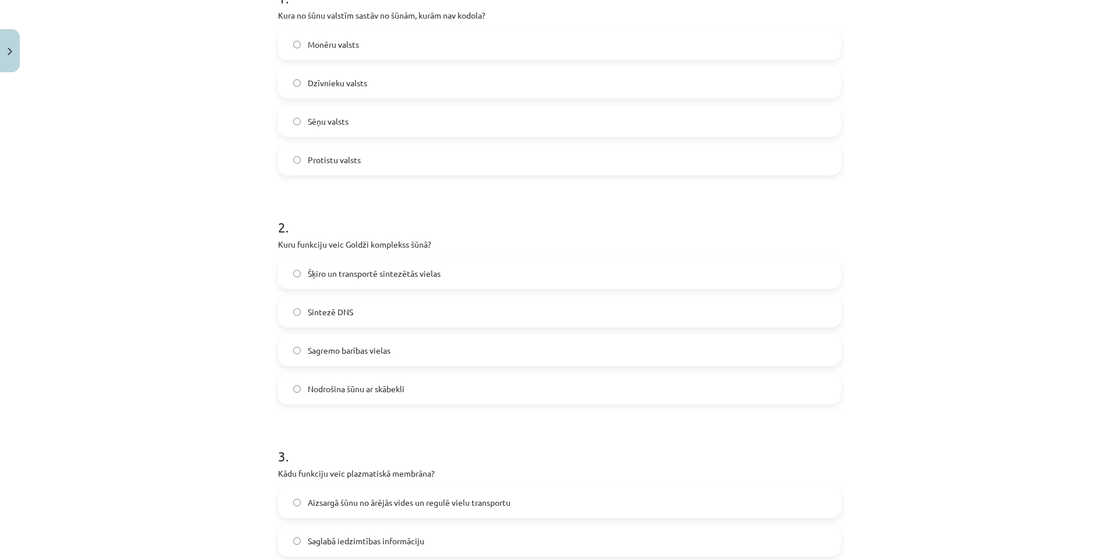
scroll to position [0, 0]
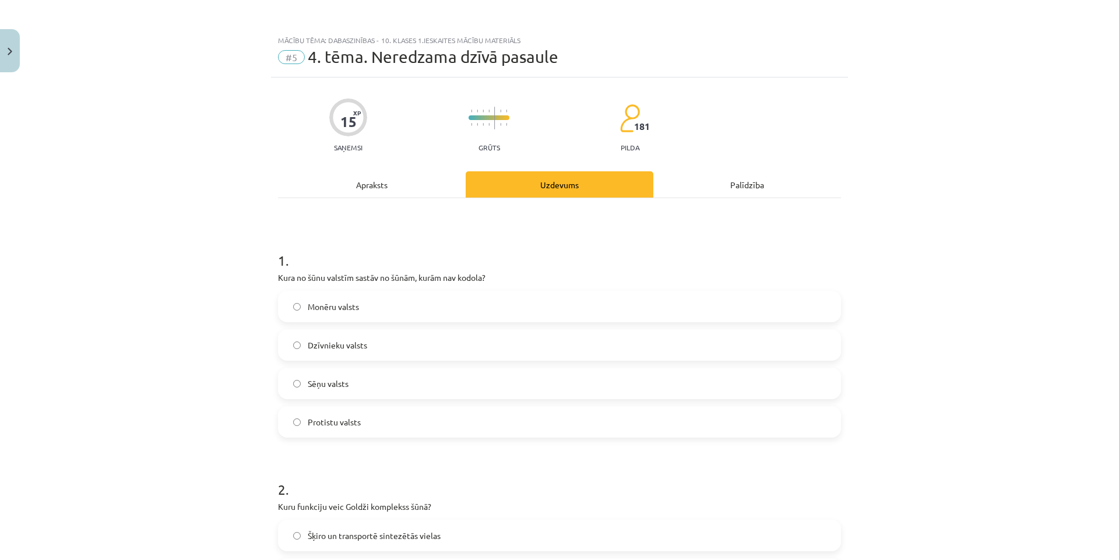
click at [373, 186] on div "Apraksts" at bounding box center [372, 184] width 188 height 26
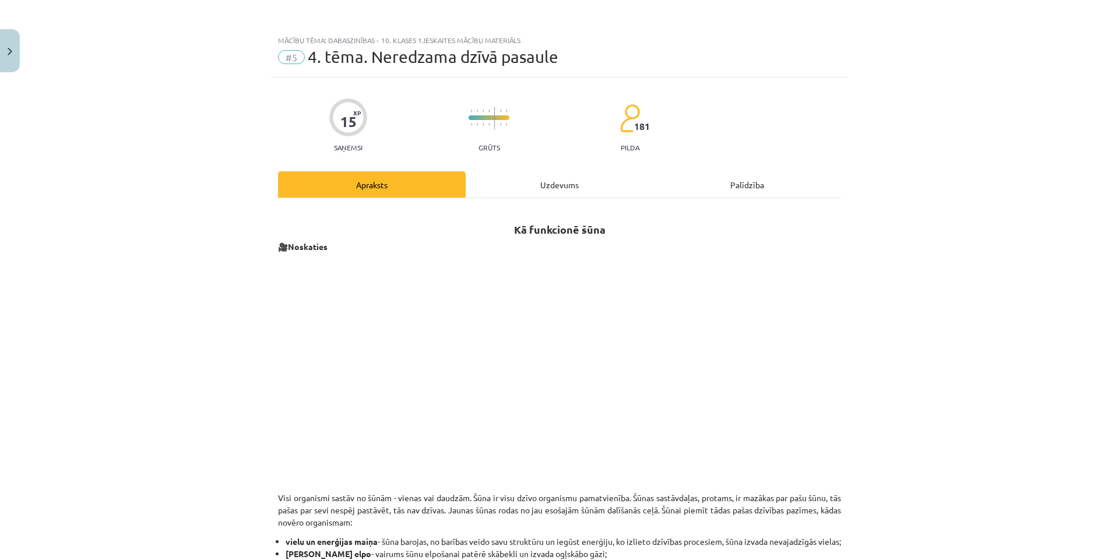
click at [552, 184] on div "Uzdevums" at bounding box center [560, 184] width 188 height 26
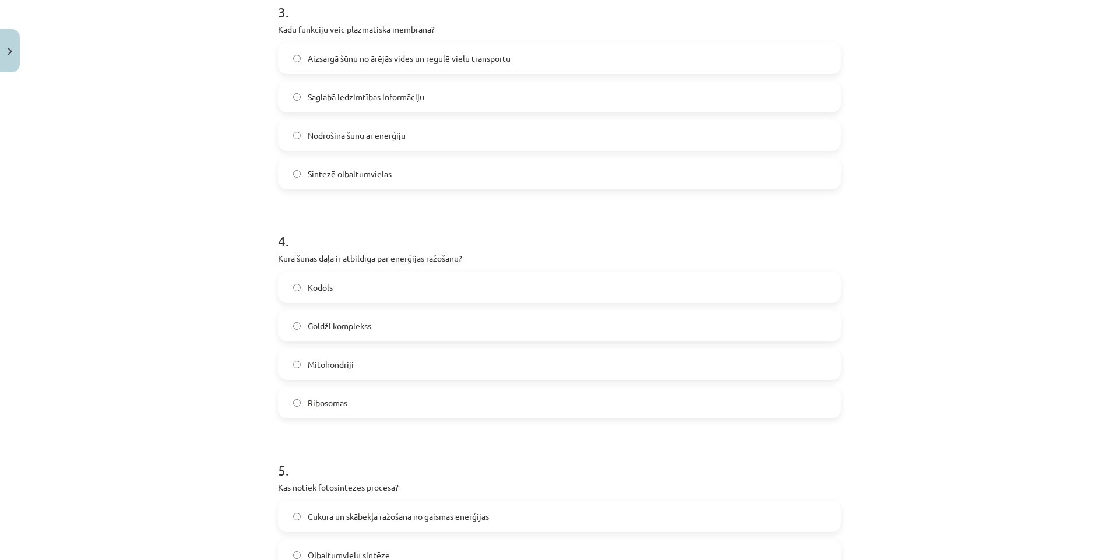
scroll to position [728, 0]
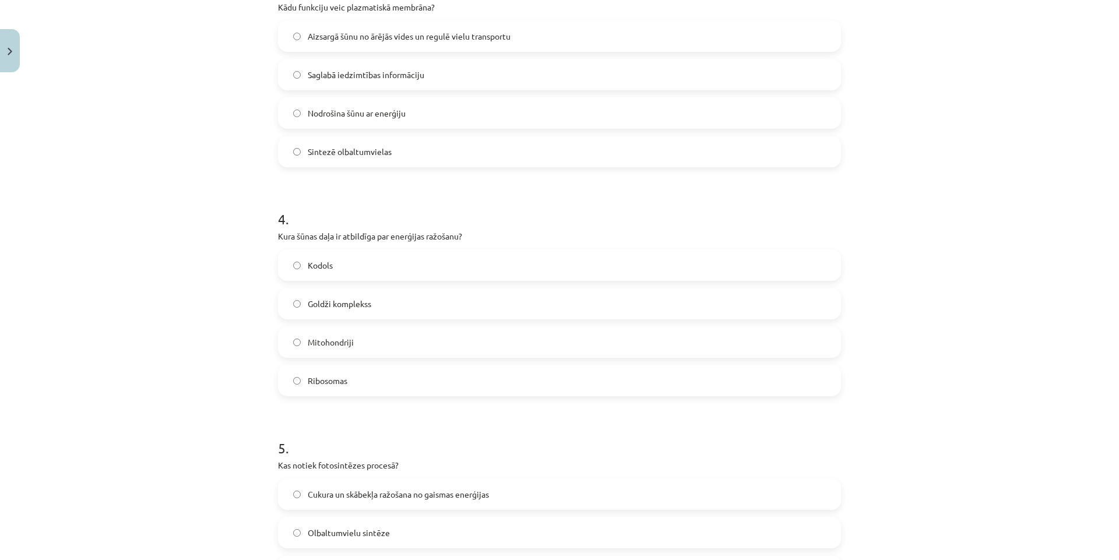
click at [385, 351] on label "Mitohondriji" at bounding box center [559, 341] width 560 height 29
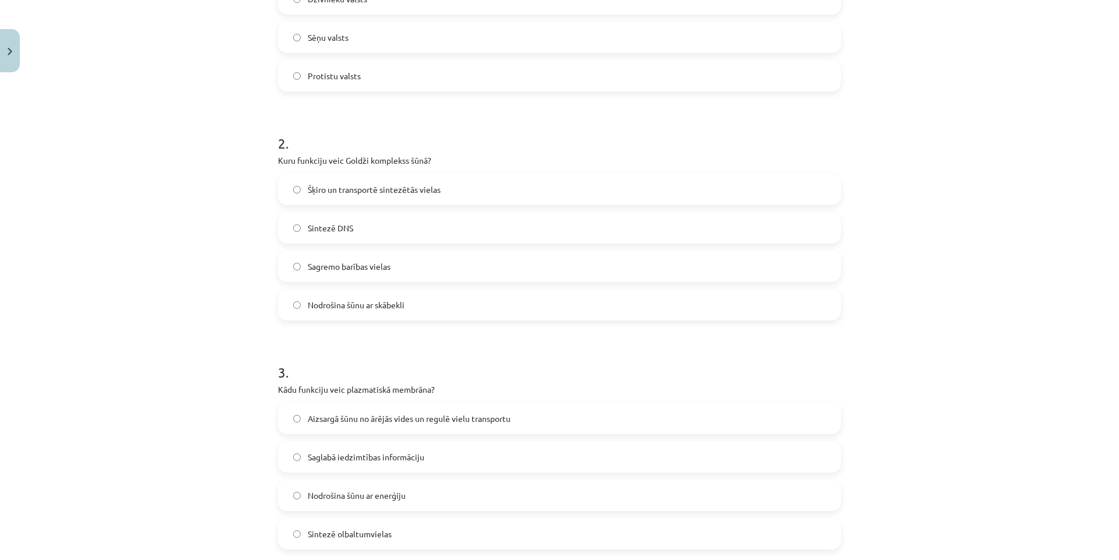
scroll to position [0, 0]
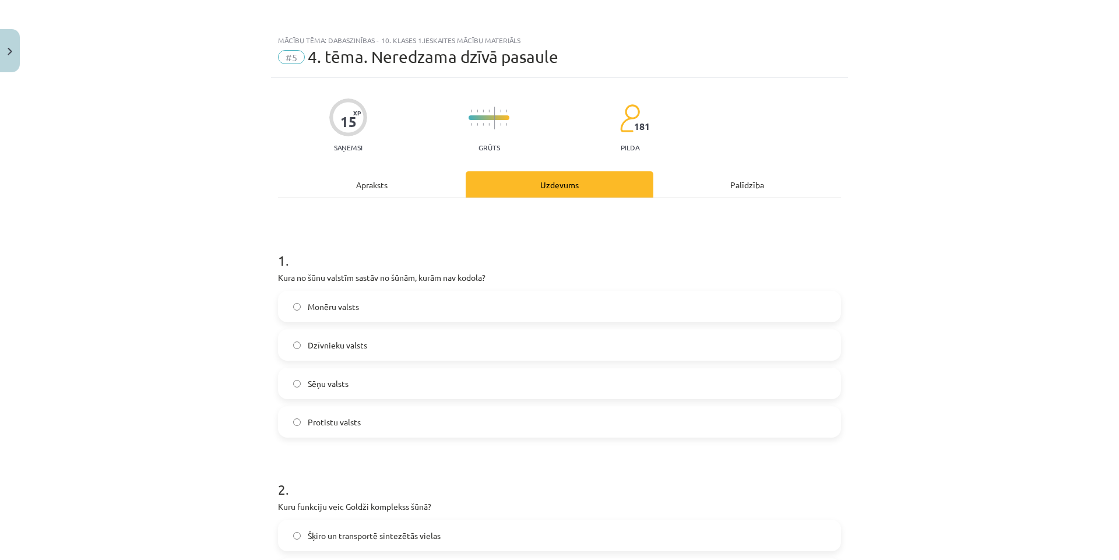
click at [369, 184] on div "Apraksts" at bounding box center [372, 184] width 188 height 26
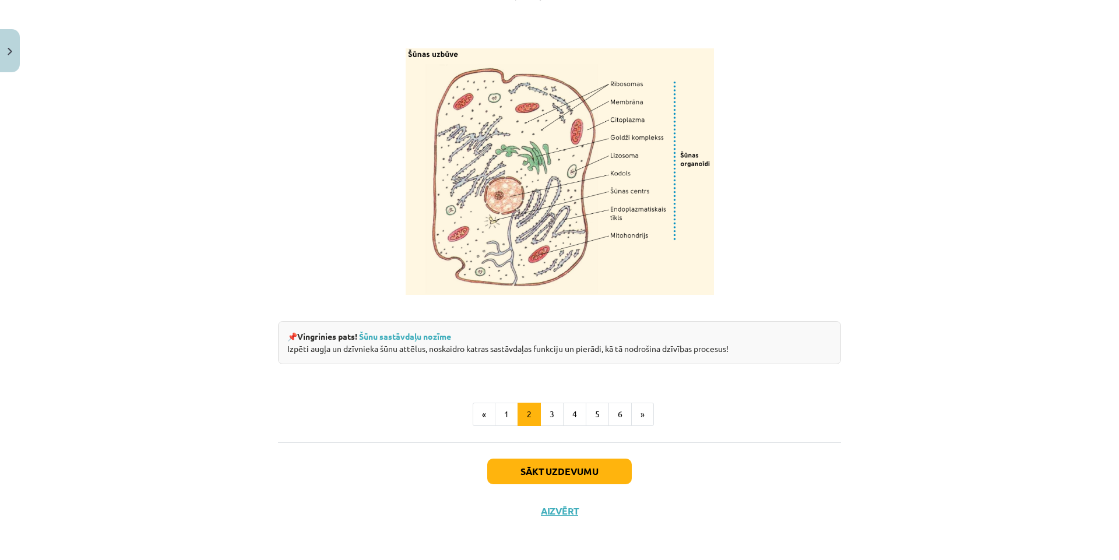
scroll to position [1329, 0]
click at [544, 415] on button "3" at bounding box center [551, 414] width 23 height 23
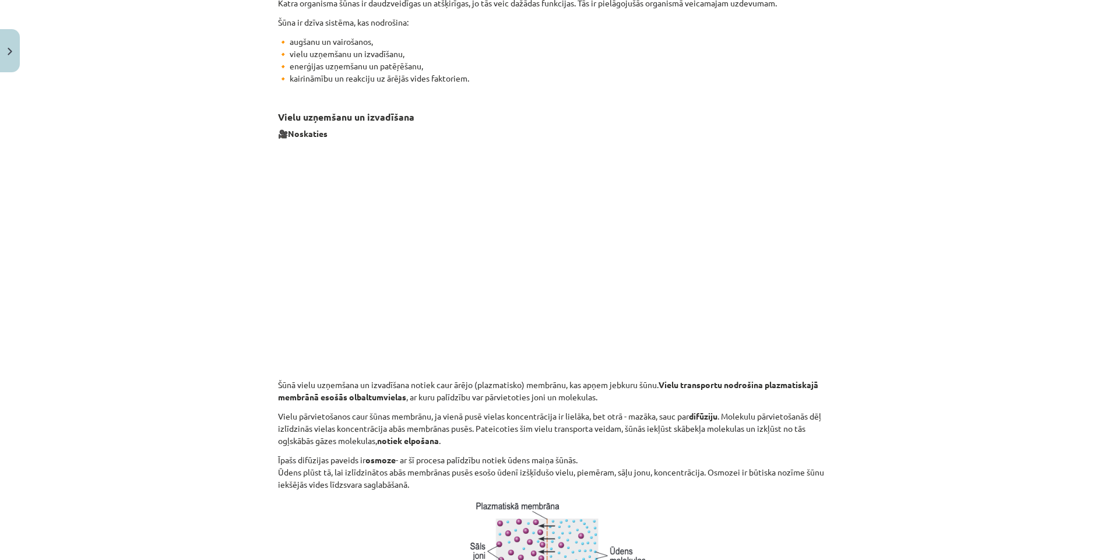
scroll to position [500, 0]
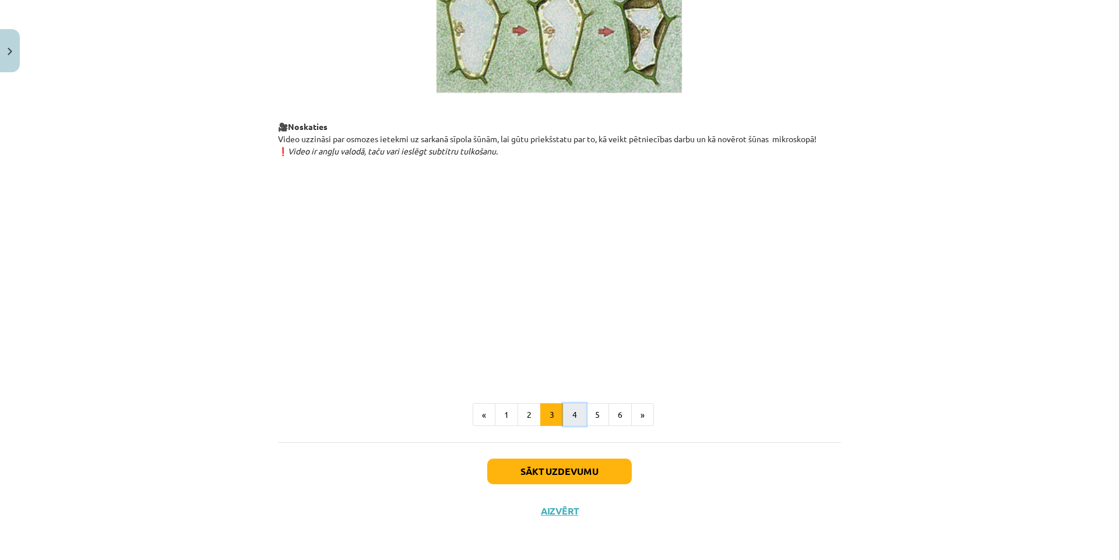
click at [567, 418] on button "4" at bounding box center [574, 414] width 23 height 23
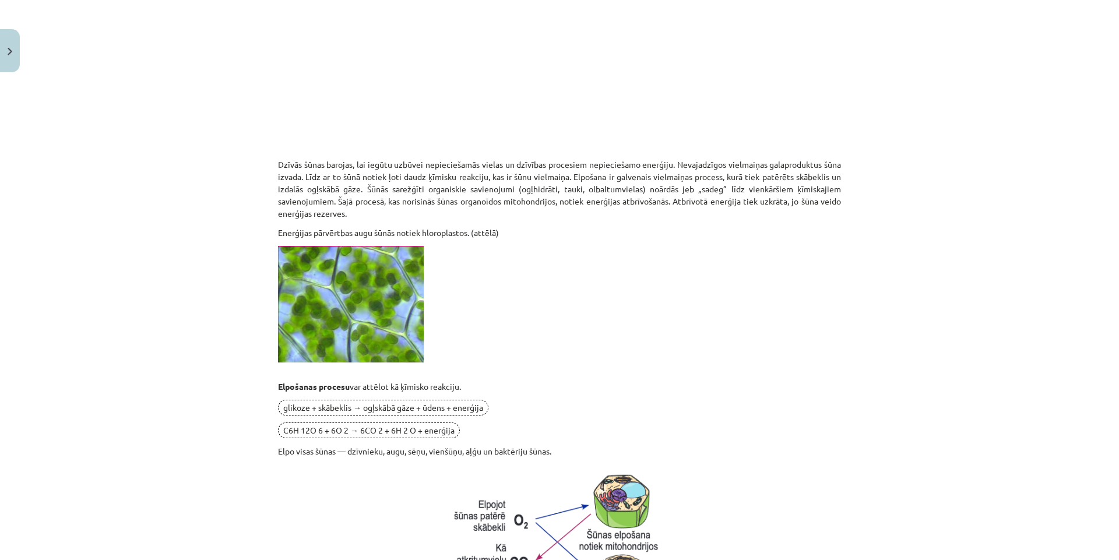
scroll to position [0, 0]
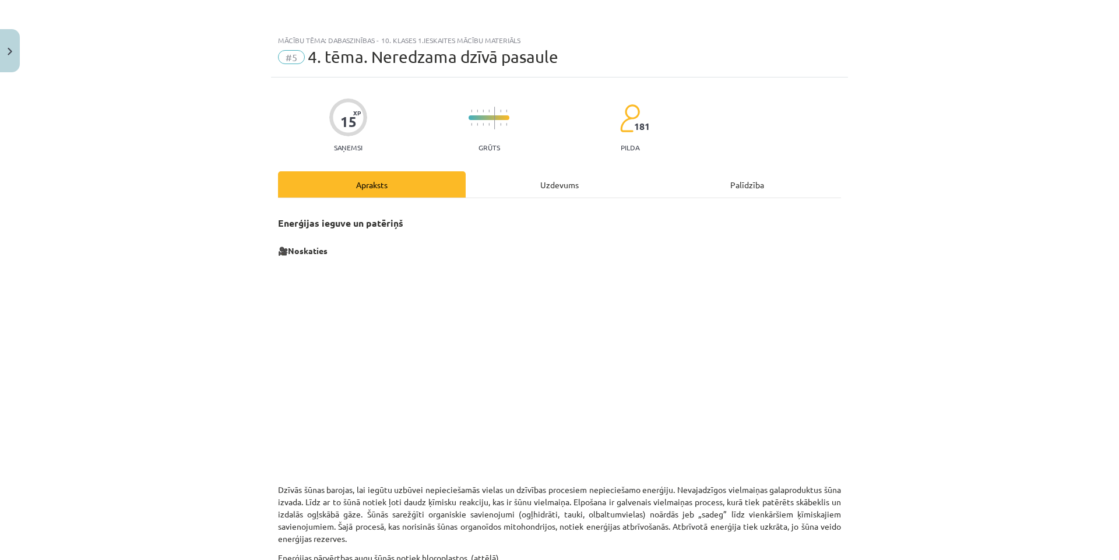
click at [552, 186] on div "Uzdevums" at bounding box center [560, 184] width 188 height 26
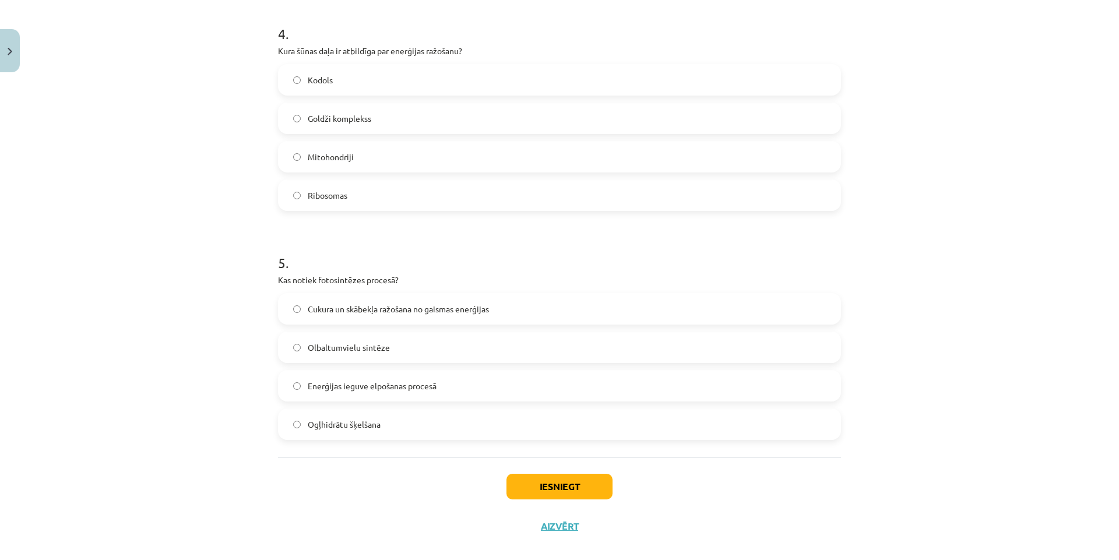
scroll to position [929, 0]
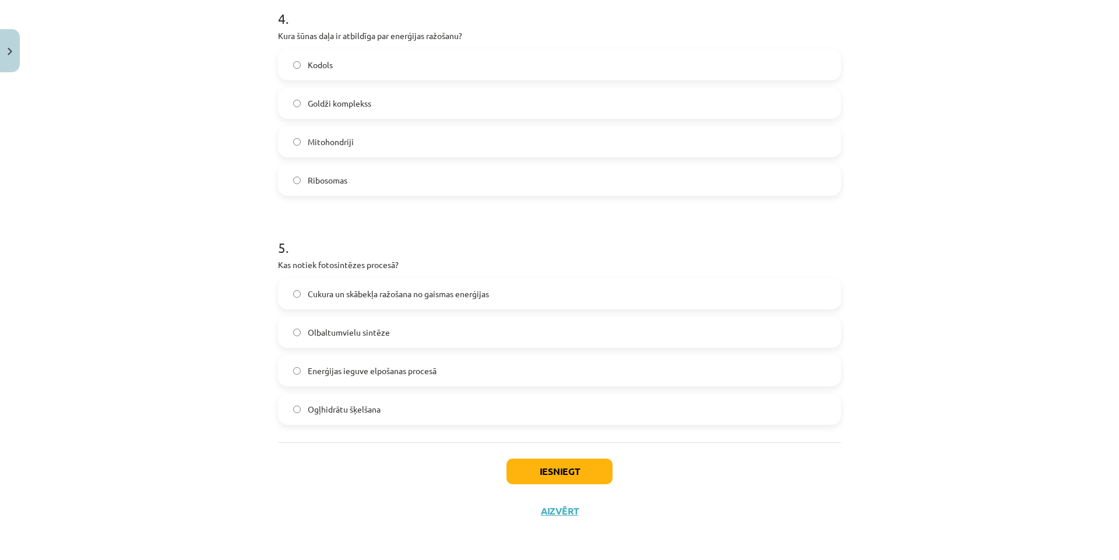
click at [467, 297] on span "Cukura un skābekļa ražošana no gaismas enerģijas" at bounding box center [398, 294] width 181 height 12
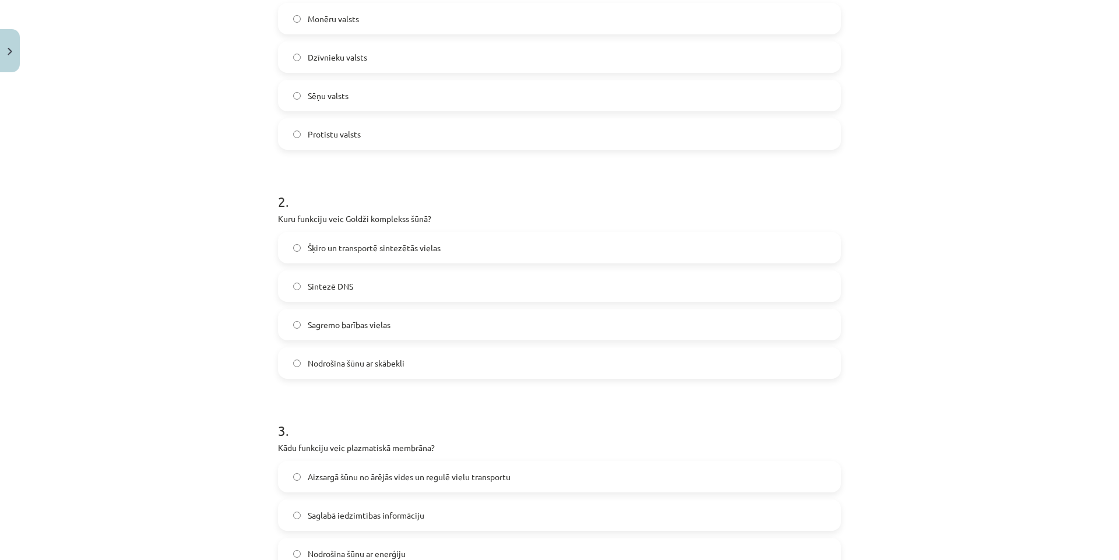
scroll to position [0, 0]
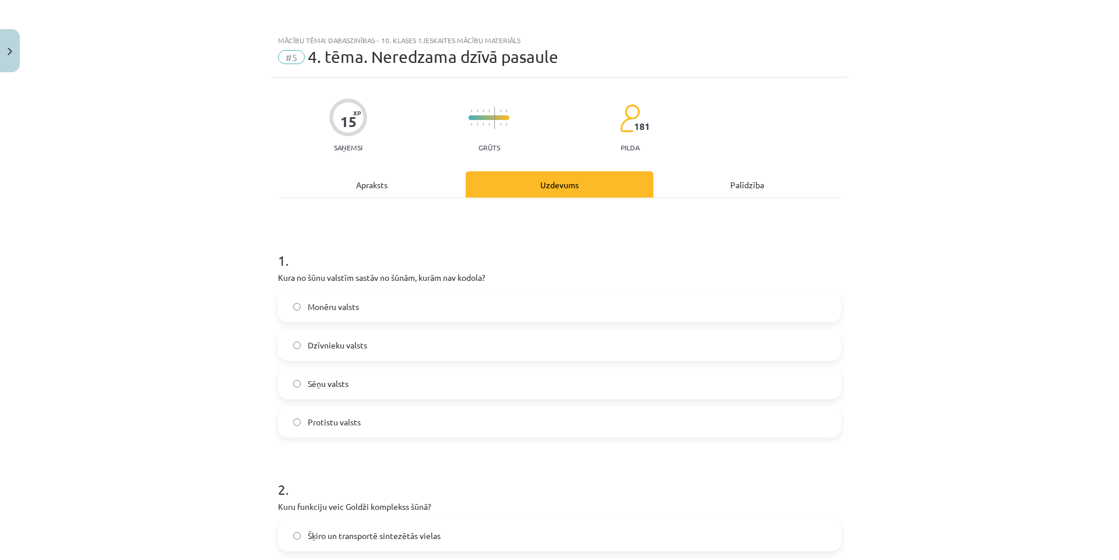
click at [382, 185] on div "Apraksts" at bounding box center [372, 184] width 188 height 26
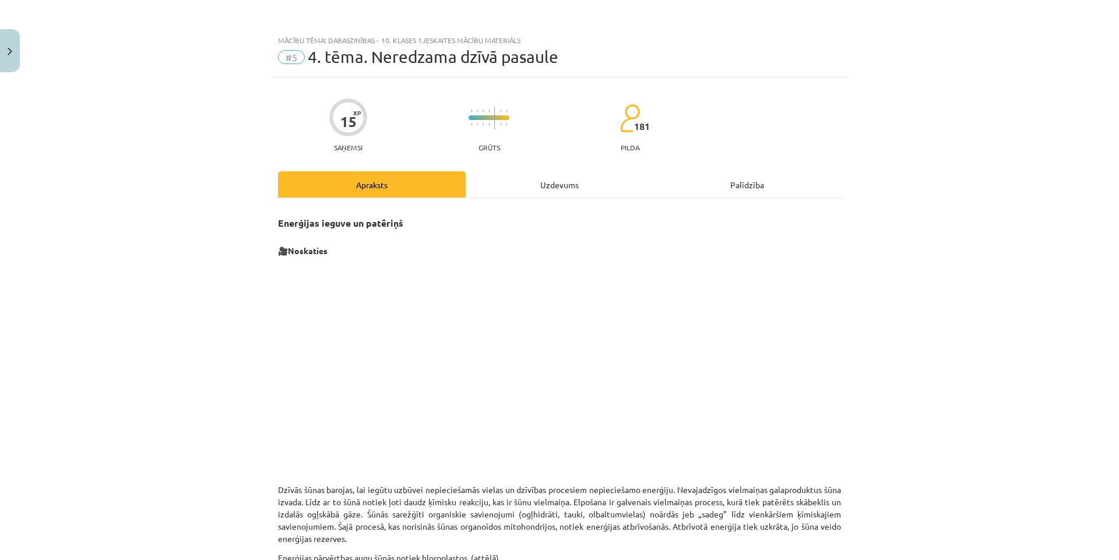
click at [559, 192] on div "Uzdevums" at bounding box center [560, 184] width 188 height 26
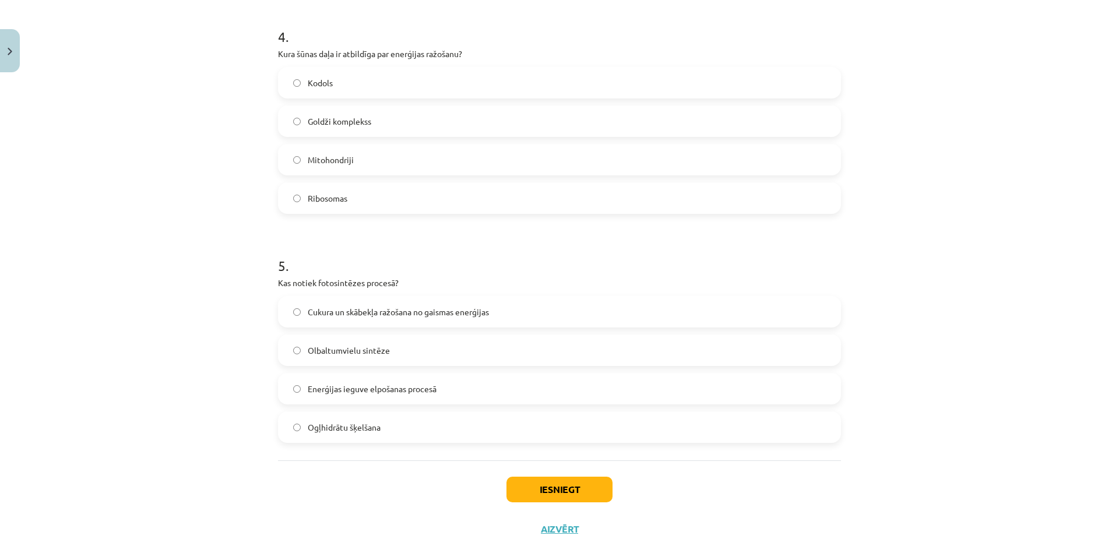
scroll to position [929, 0]
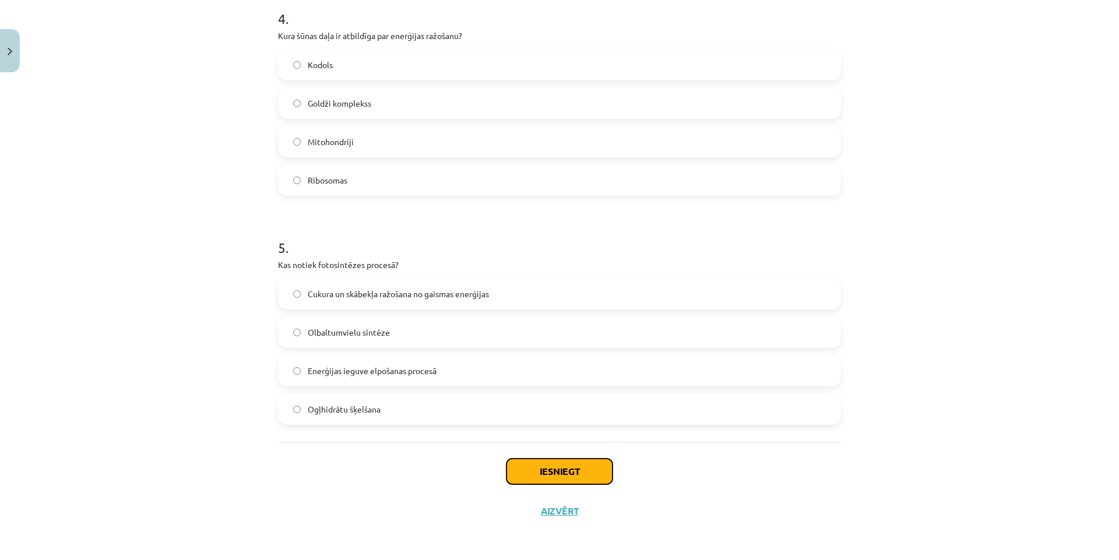
click at [544, 471] on button "Iesniegt" at bounding box center [559, 472] width 106 height 26
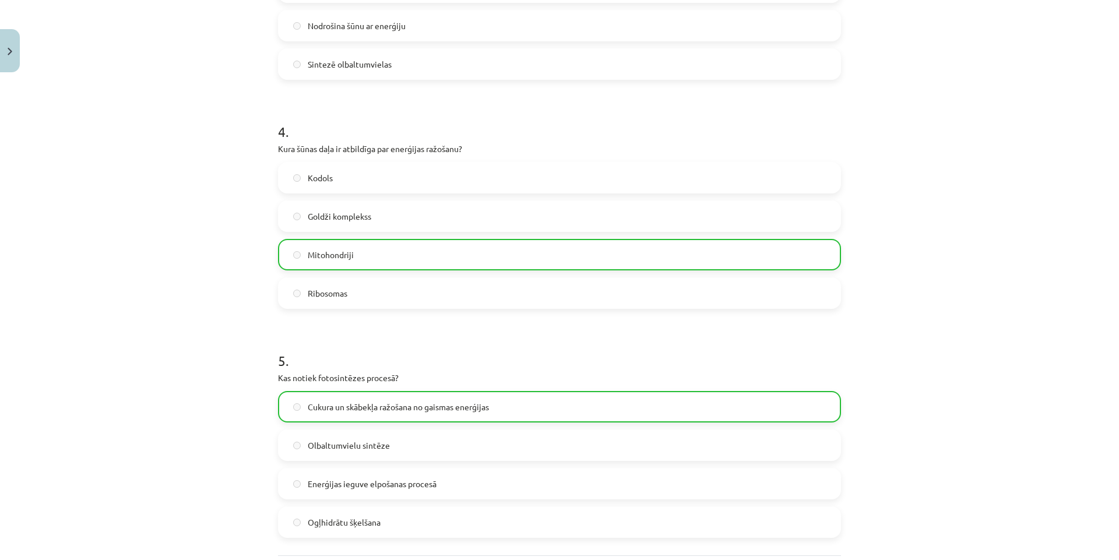
scroll to position [966, 0]
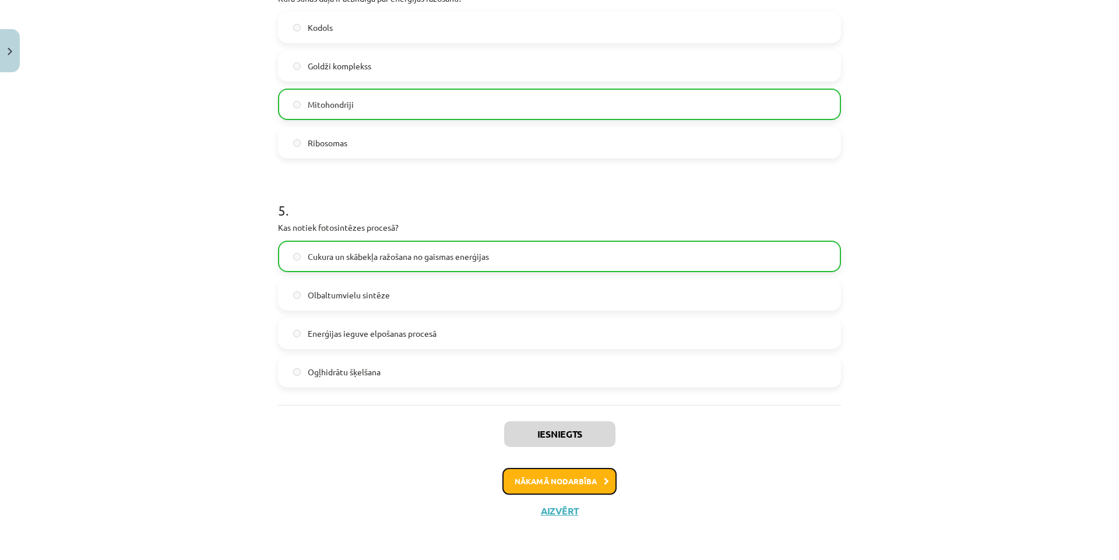
click at [539, 475] on button "Nākamā nodarbība" at bounding box center [559, 481] width 114 height 27
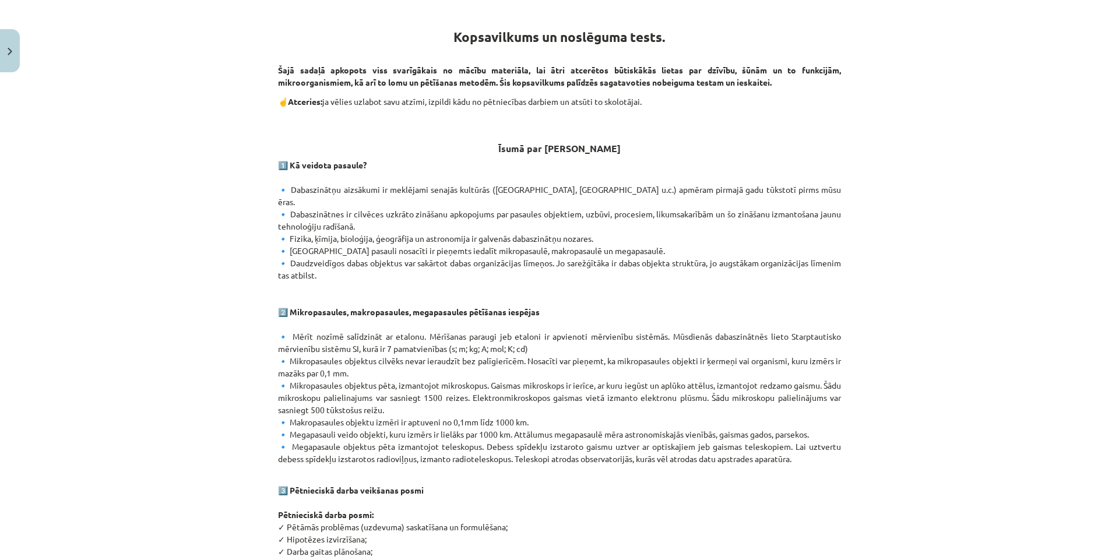
scroll to position [0, 0]
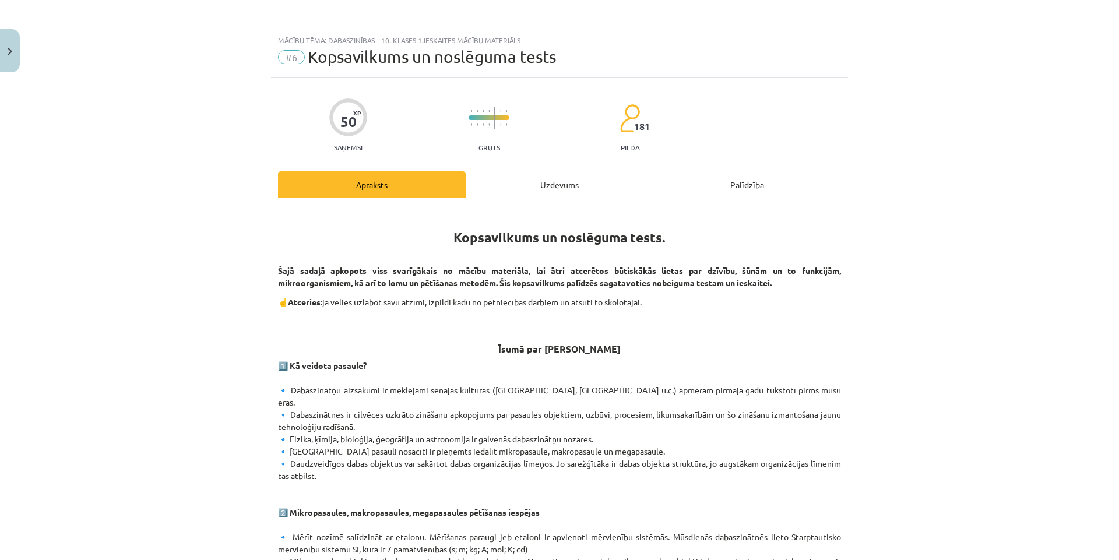
click at [566, 185] on div "Uzdevums" at bounding box center [560, 184] width 188 height 26
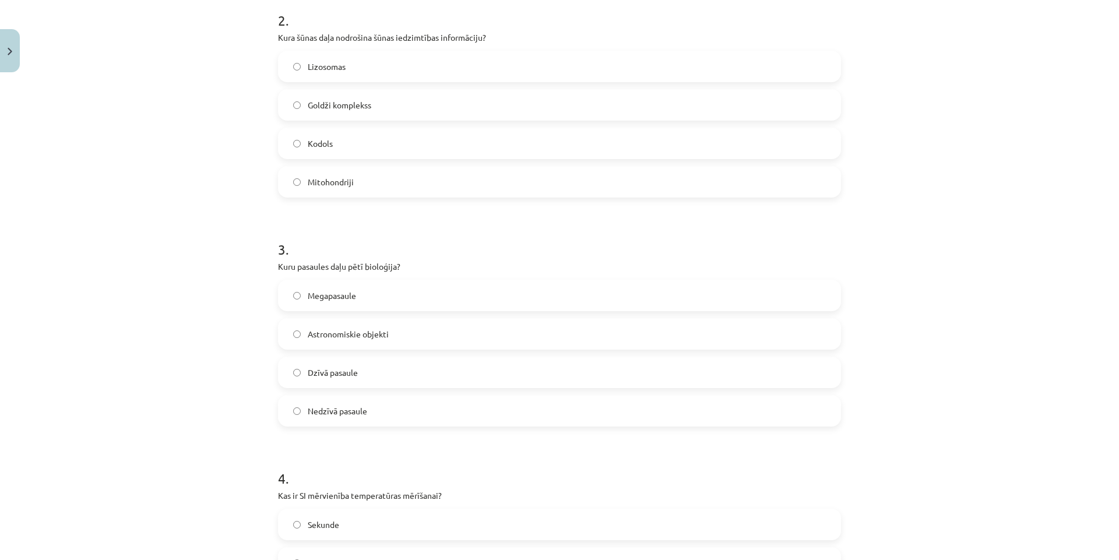
scroll to position [495, 0]
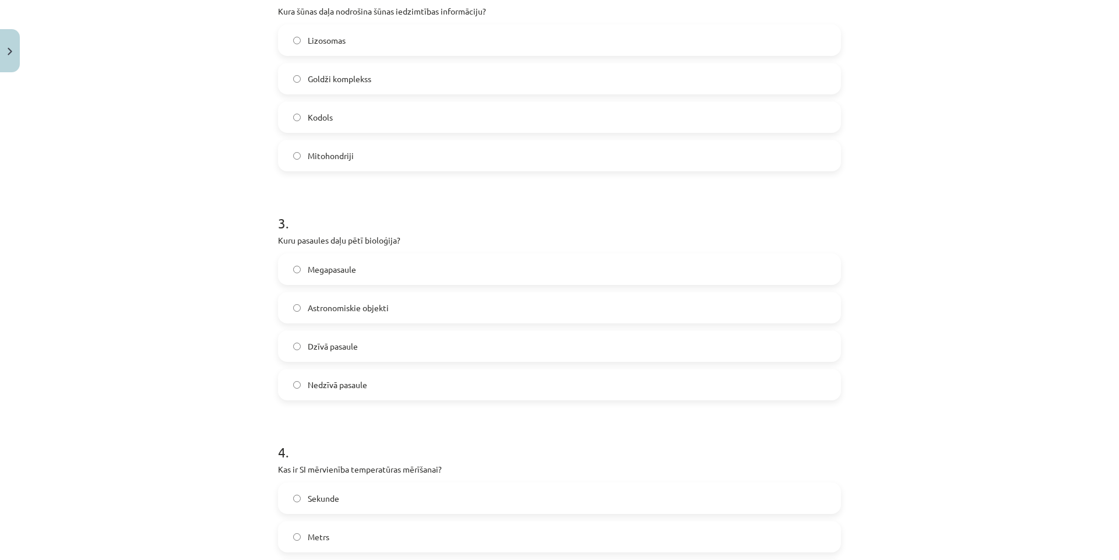
click at [403, 344] on label "Dzīvā pasaule" at bounding box center [559, 346] width 560 height 29
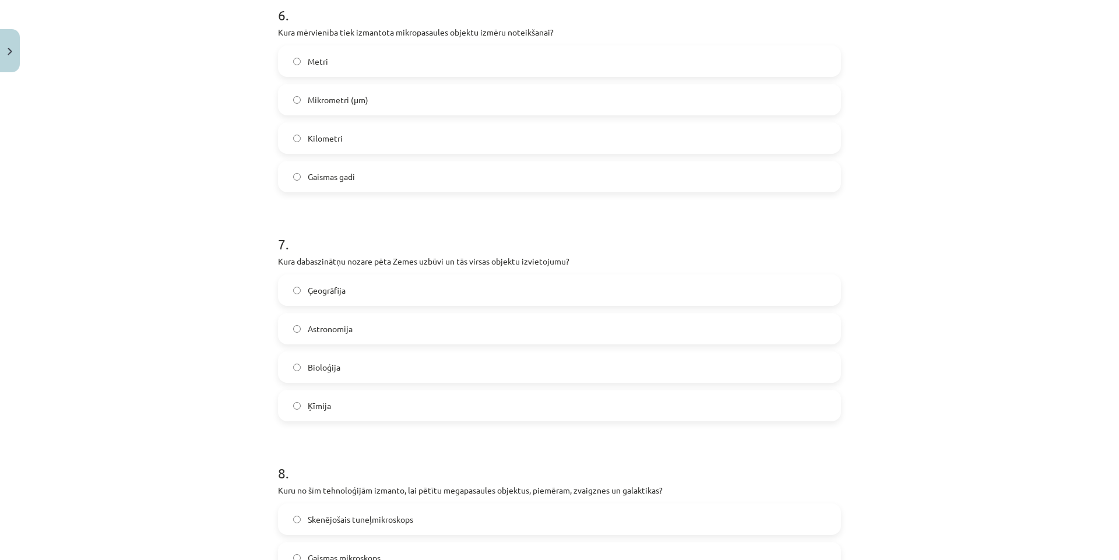
scroll to position [1427, 0]
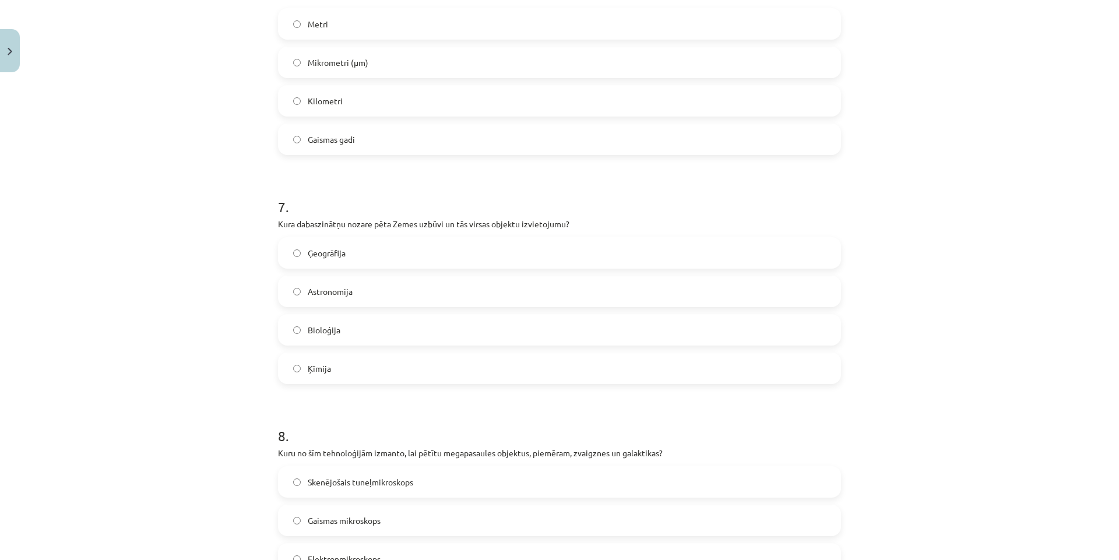
click at [317, 334] on span "Bioloģija" at bounding box center [324, 330] width 33 height 12
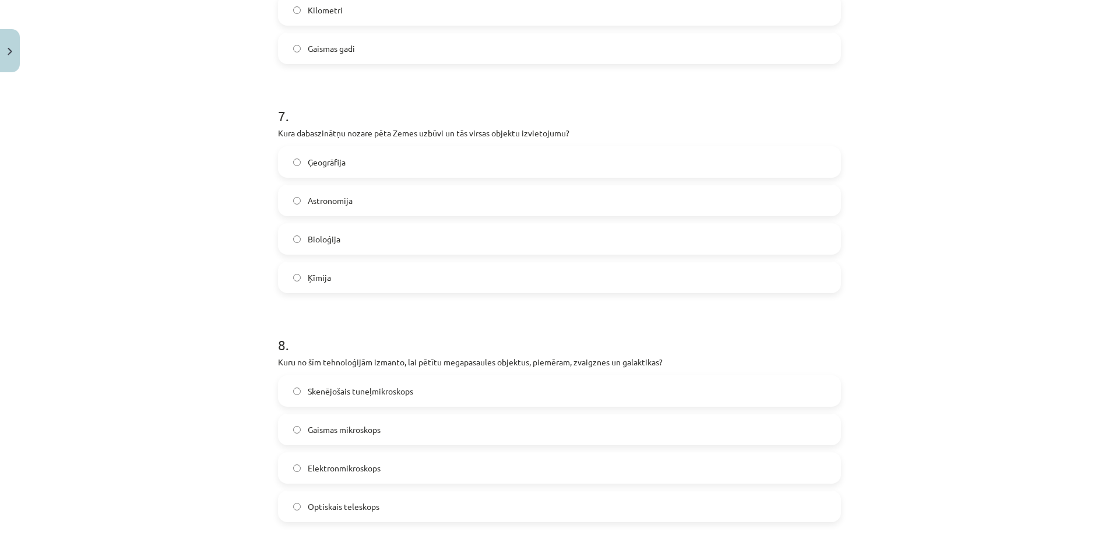
scroll to position [1544, 0]
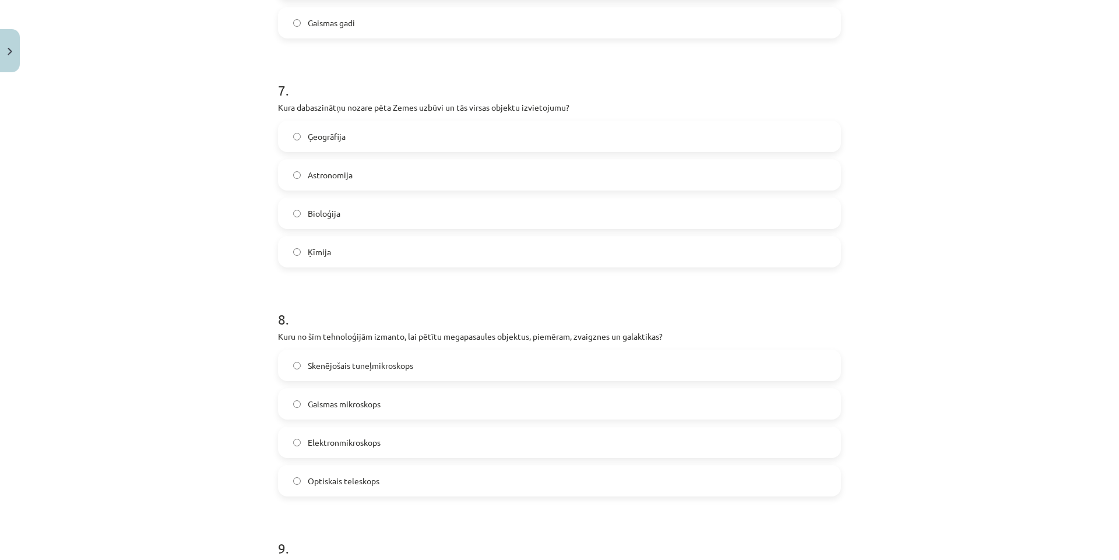
click at [354, 136] on label "Ģeogrāfija" at bounding box center [559, 136] width 560 height 29
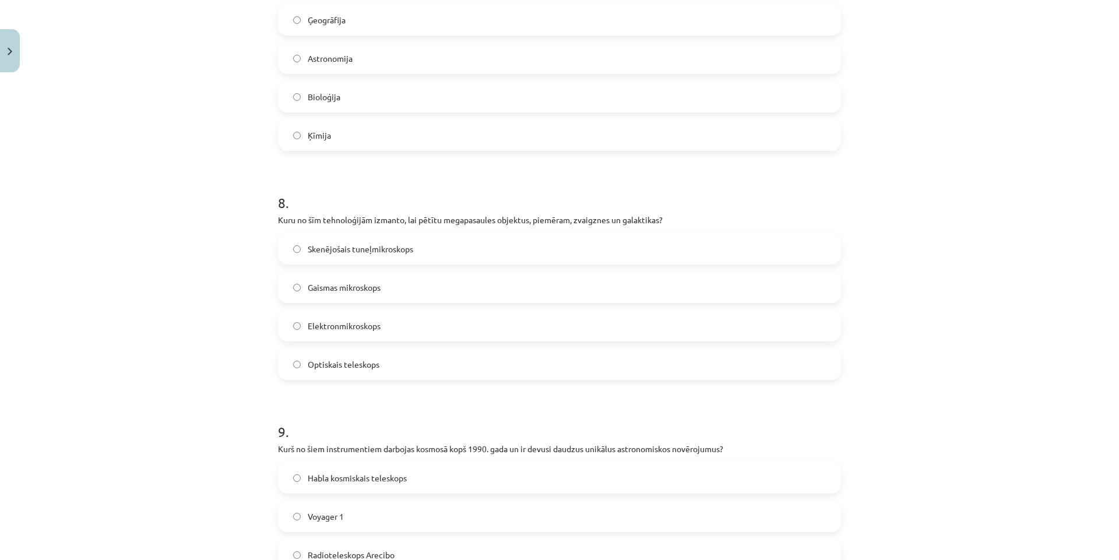
click at [378, 366] on label "Optiskais teleskops" at bounding box center [559, 364] width 560 height 29
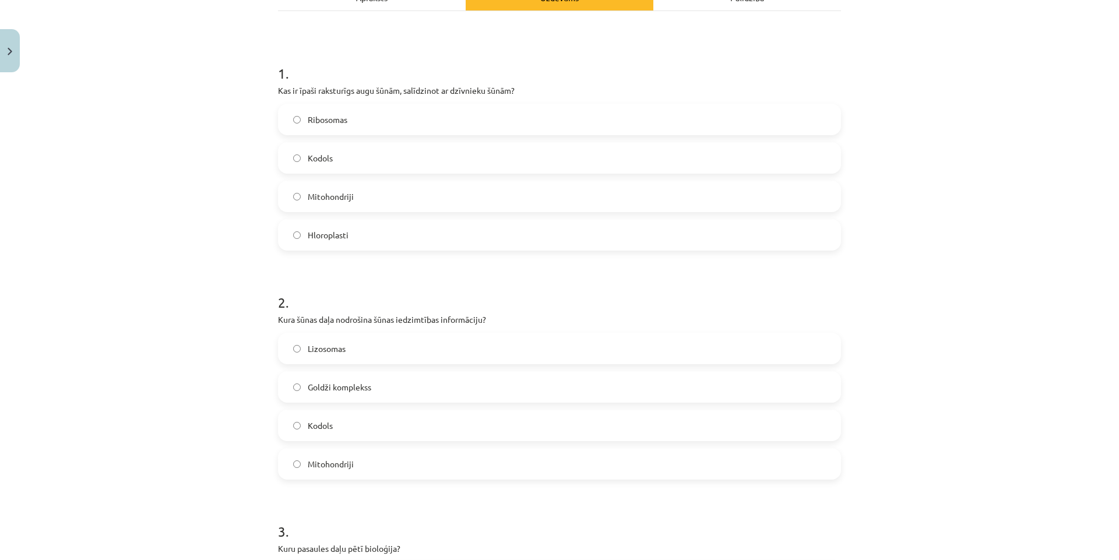
scroll to position [0, 0]
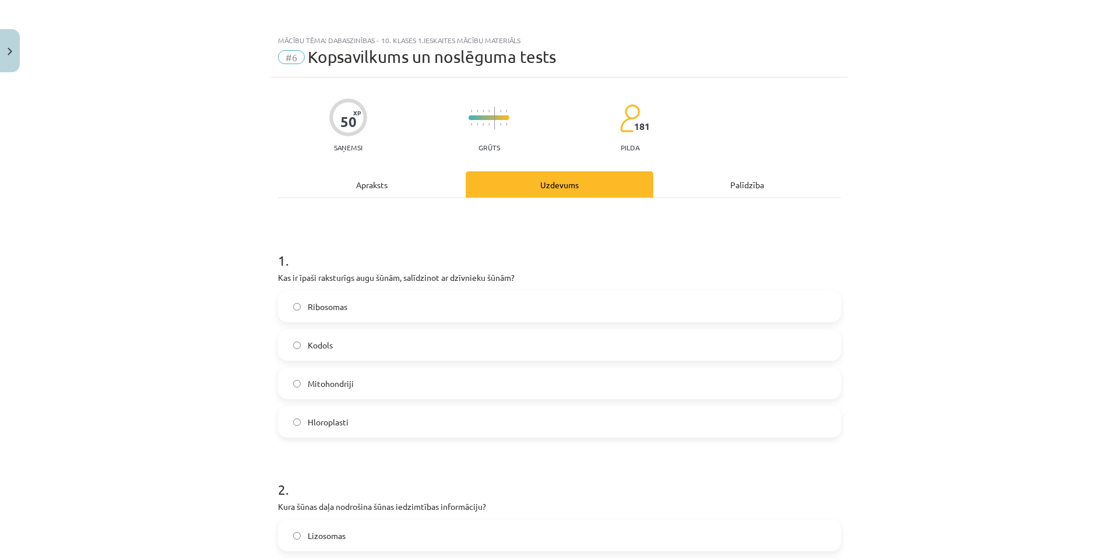
click at [380, 186] on div "Apraksts" at bounding box center [372, 184] width 188 height 26
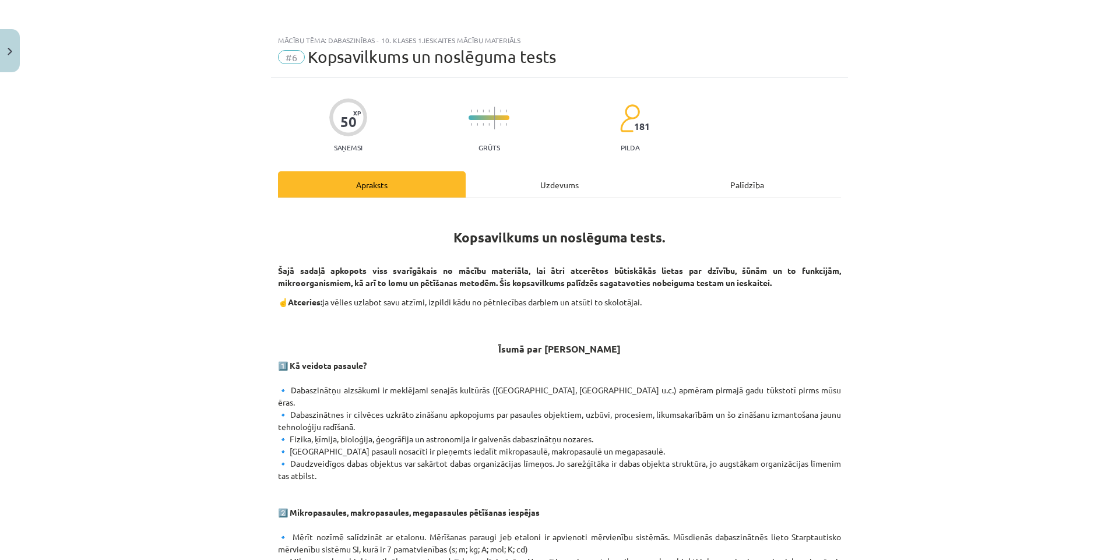
click at [560, 186] on div "Uzdevums" at bounding box center [560, 184] width 188 height 26
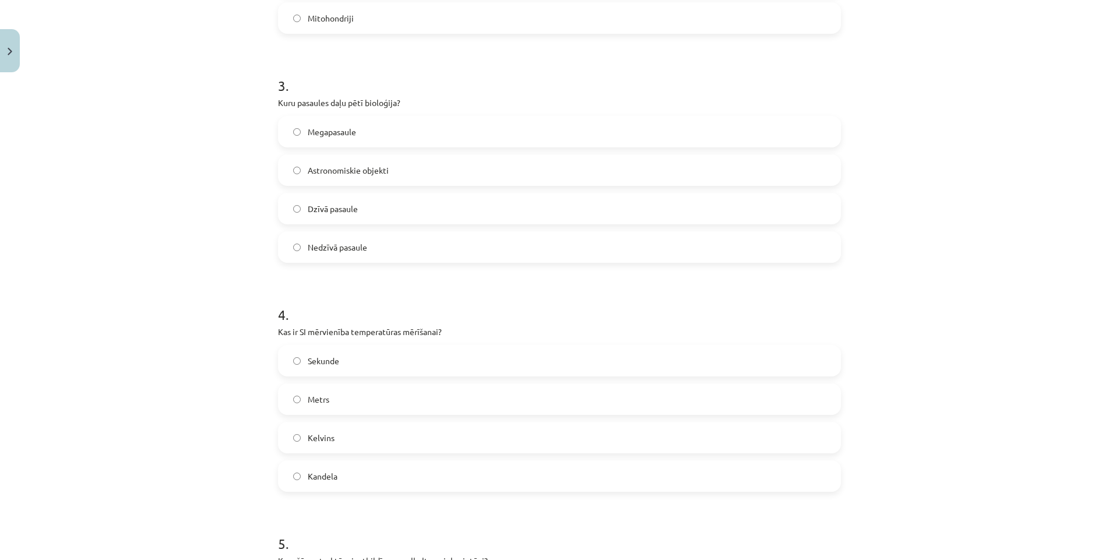
scroll to position [670, 0]
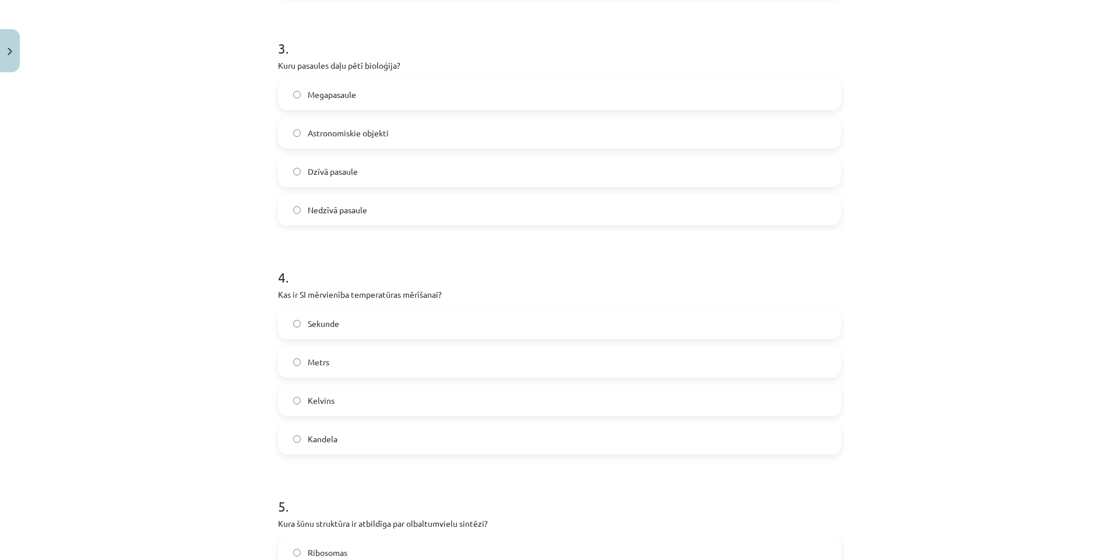
click at [341, 405] on label "Kelvins" at bounding box center [559, 400] width 560 height 29
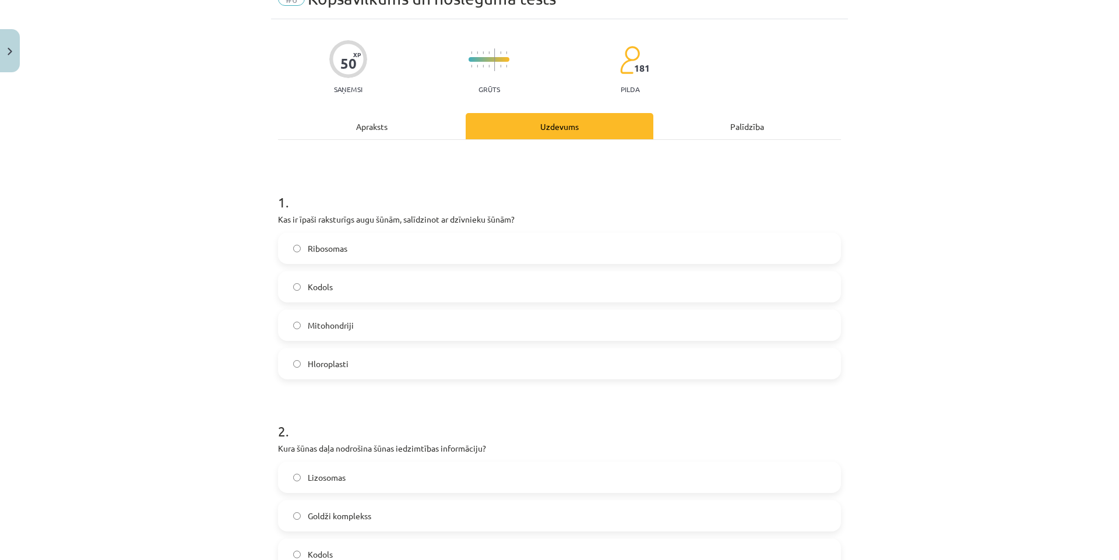
scroll to position [0, 0]
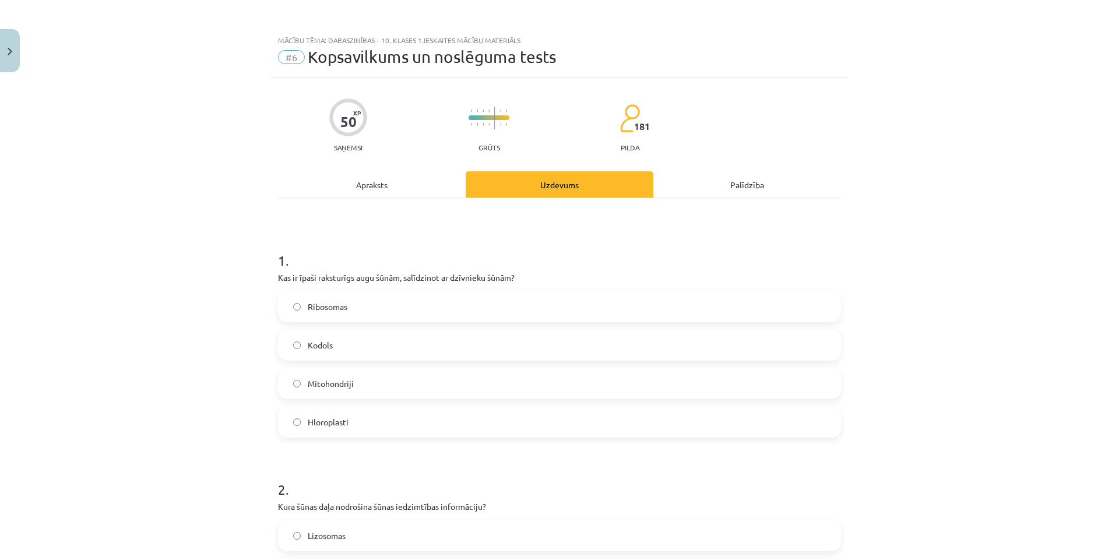
click at [373, 187] on div "Apraksts" at bounding box center [372, 184] width 188 height 26
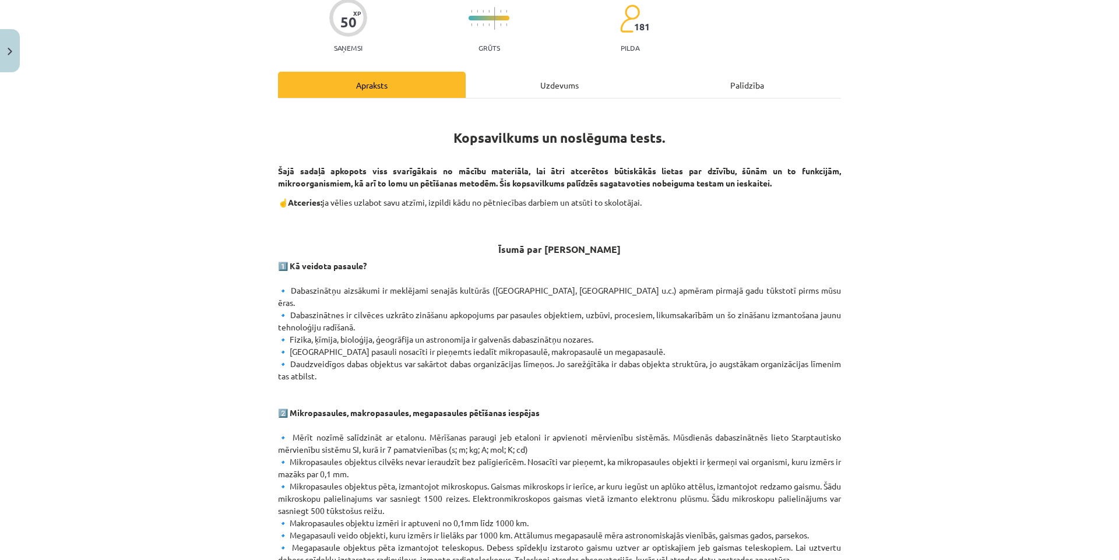
scroll to position [94, 0]
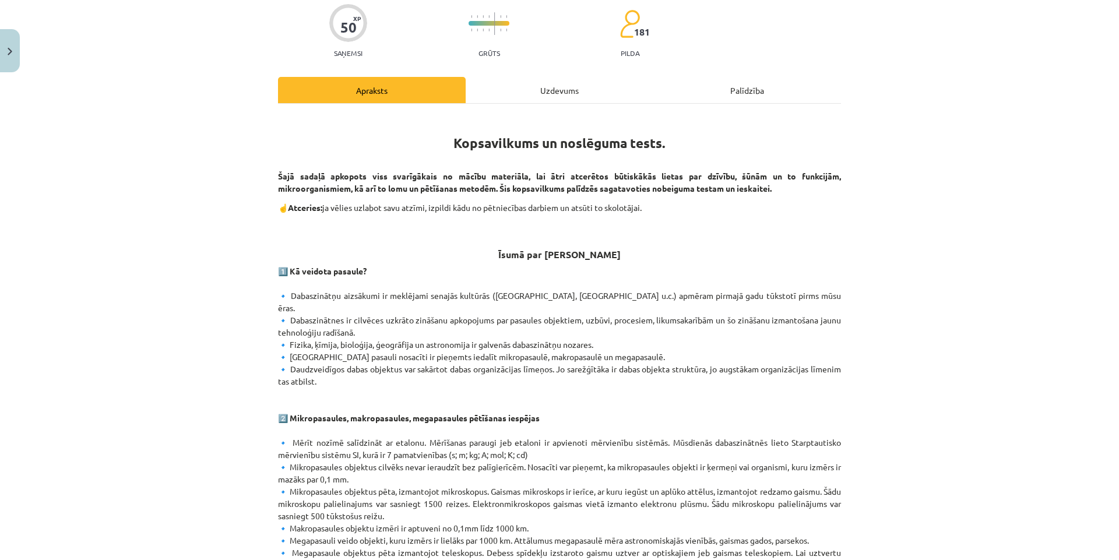
click at [553, 89] on div "Uzdevums" at bounding box center [560, 90] width 188 height 26
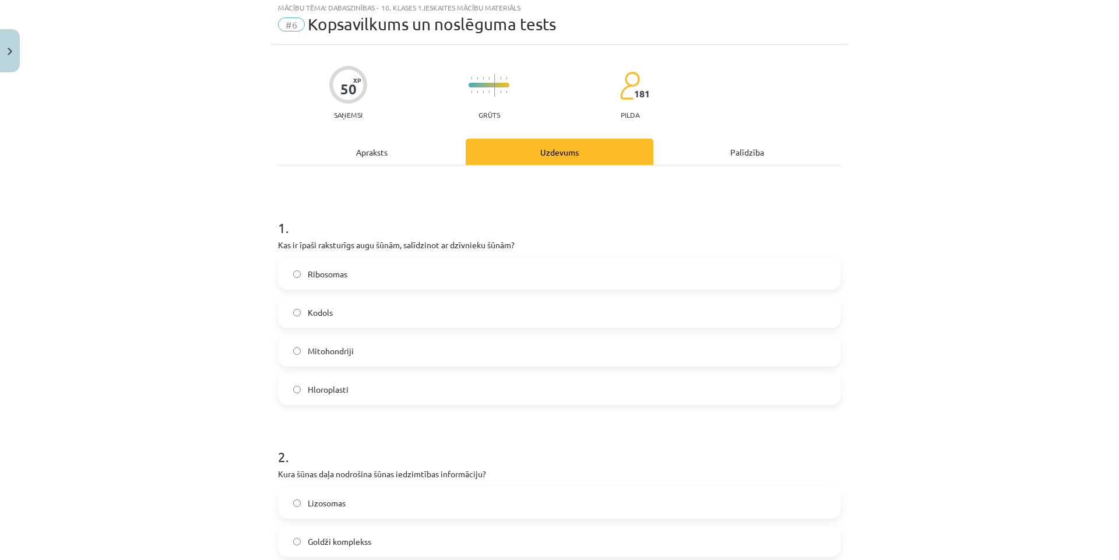
scroll to position [29, 0]
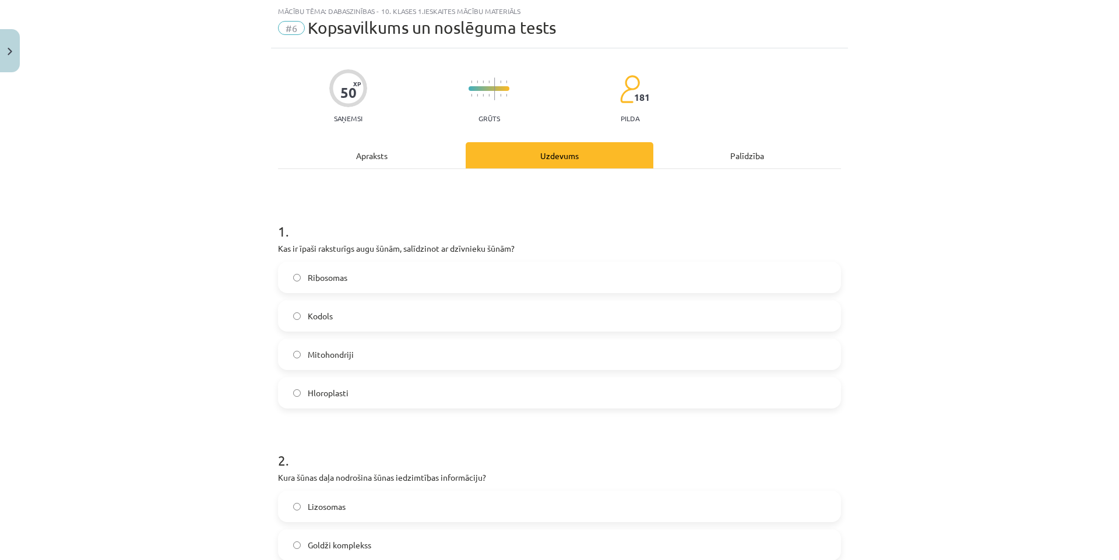
click at [373, 154] on div "Apraksts" at bounding box center [372, 155] width 188 height 26
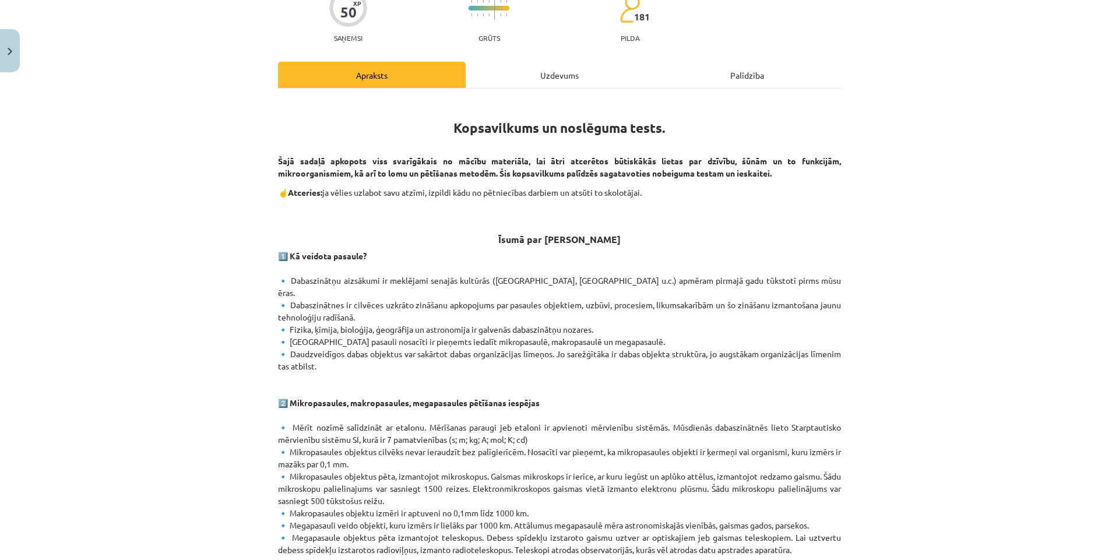
scroll to position [0, 0]
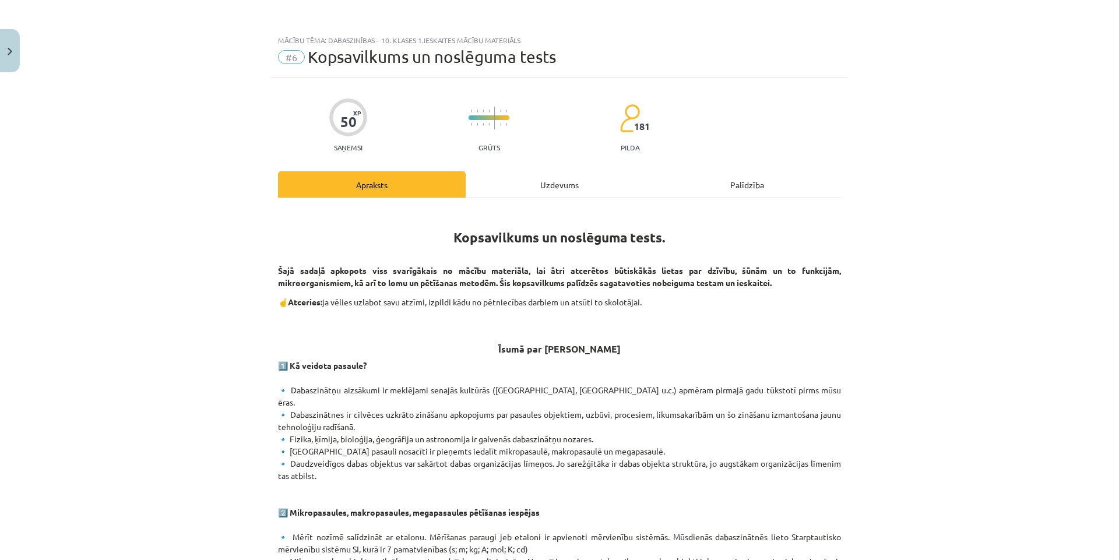
click at [556, 197] on div "Uzdevums" at bounding box center [560, 184] width 188 height 26
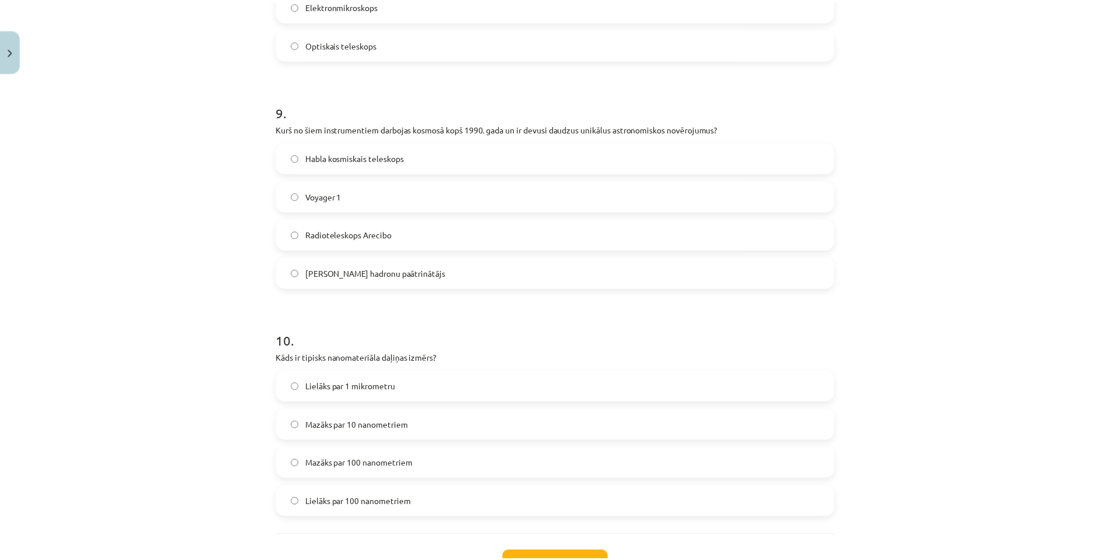
scroll to position [2073, 0]
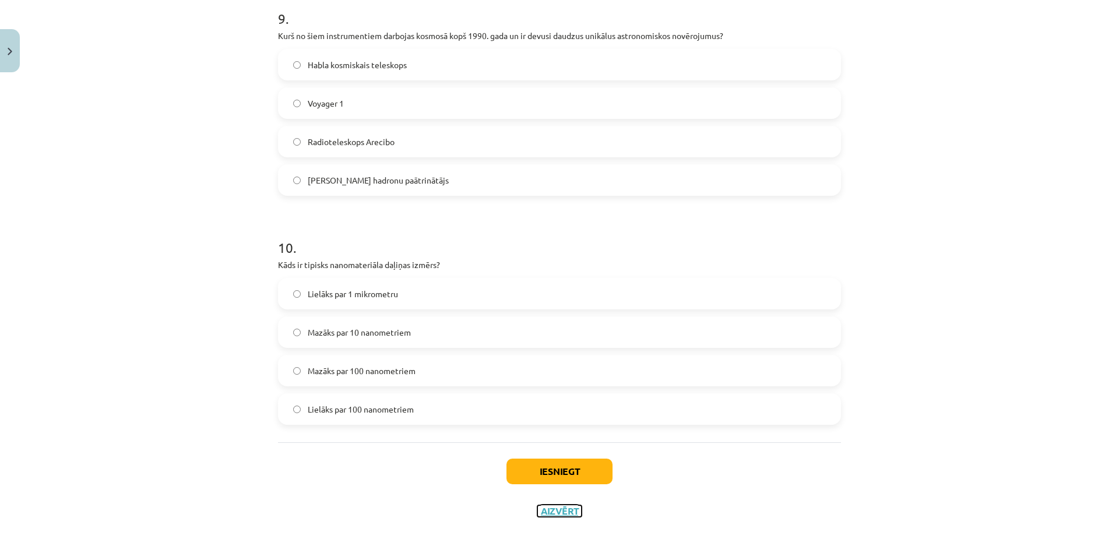
click at [554, 510] on button "Aizvērt" at bounding box center [559, 511] width 44 height 12
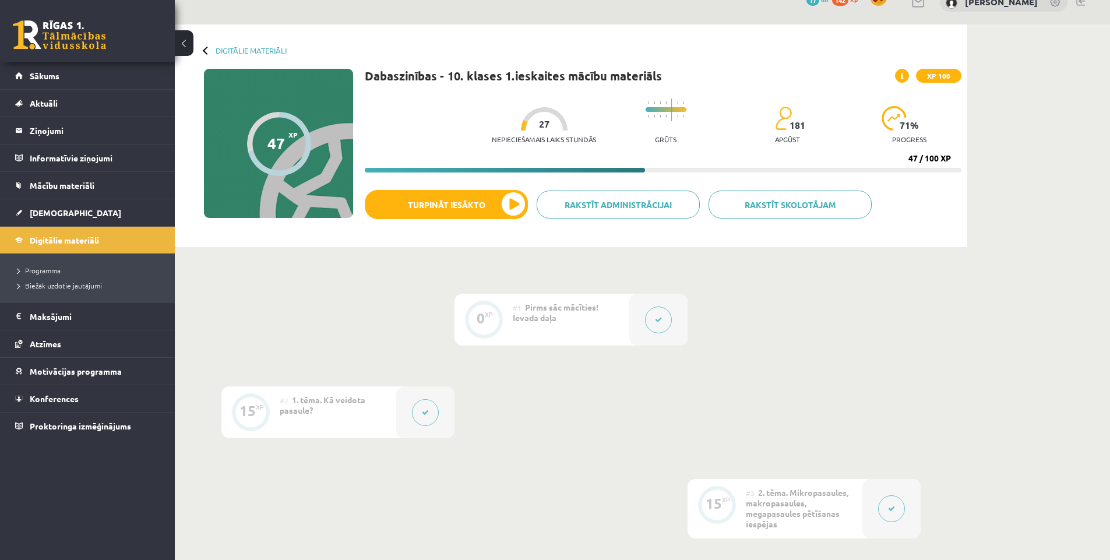
scroll to position [0, 0]
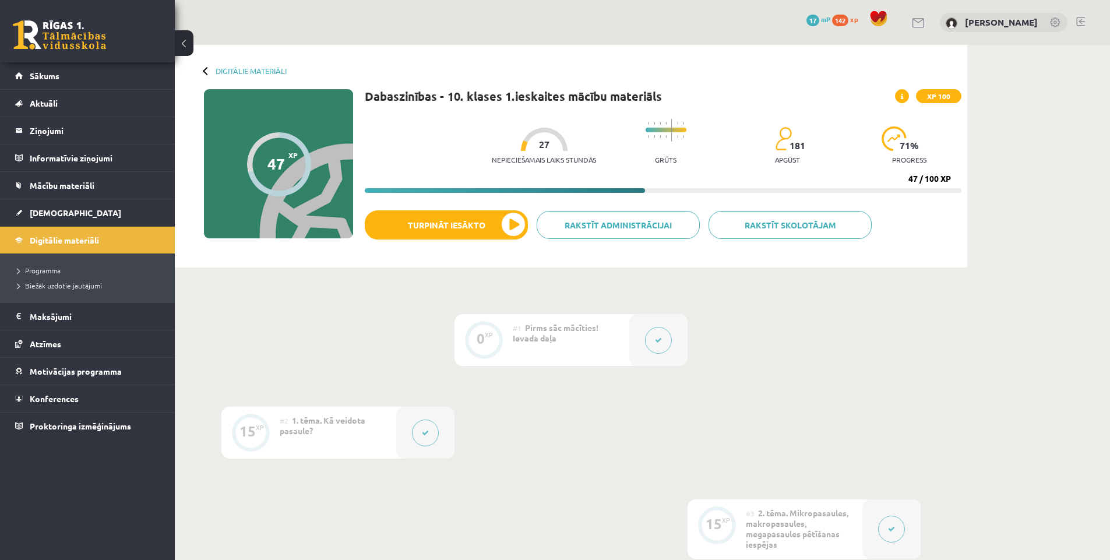
click at [544, 160] on p "Nepieciešamais laiks stundās" at bounding box center [544, 160] width 104 height 8
click at [653, 152] on div "Grūts" at bounding box center [666, 142] width 41 height 58
click at [311, 144] on div "47 XP XP 100" at bounding box center [278, 163] width 149 height 149
click at [63, 237] on span "Digitālie materiāli" at bounding box center [64, 240] width 69 height 10
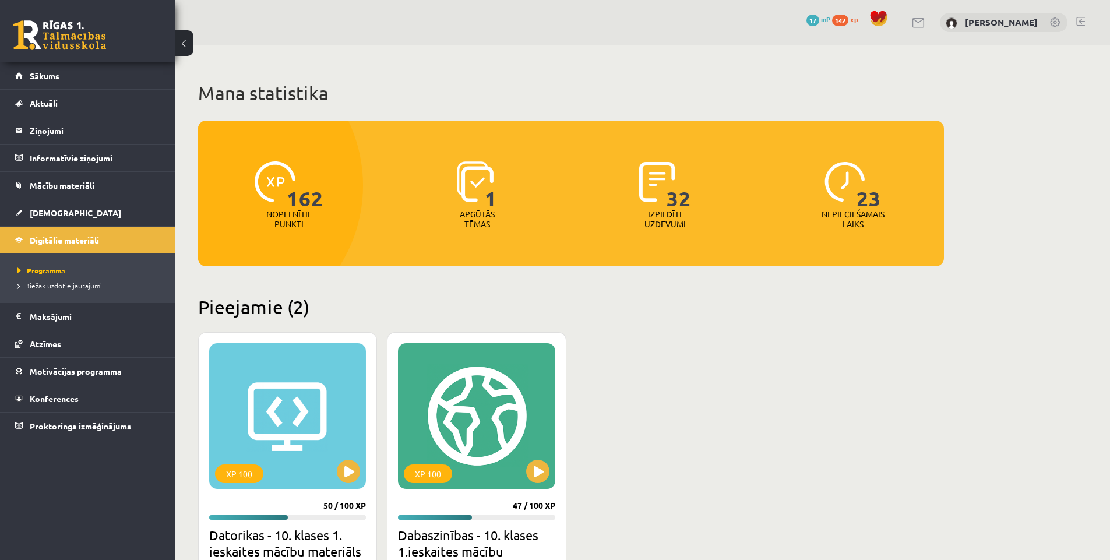
click at [872, 204] on span "23" at bounding box center [868, 185] width 24 height 48
click at [57, 72] on span "Sākums" at bounding box center [45, 75] width 30 height 10
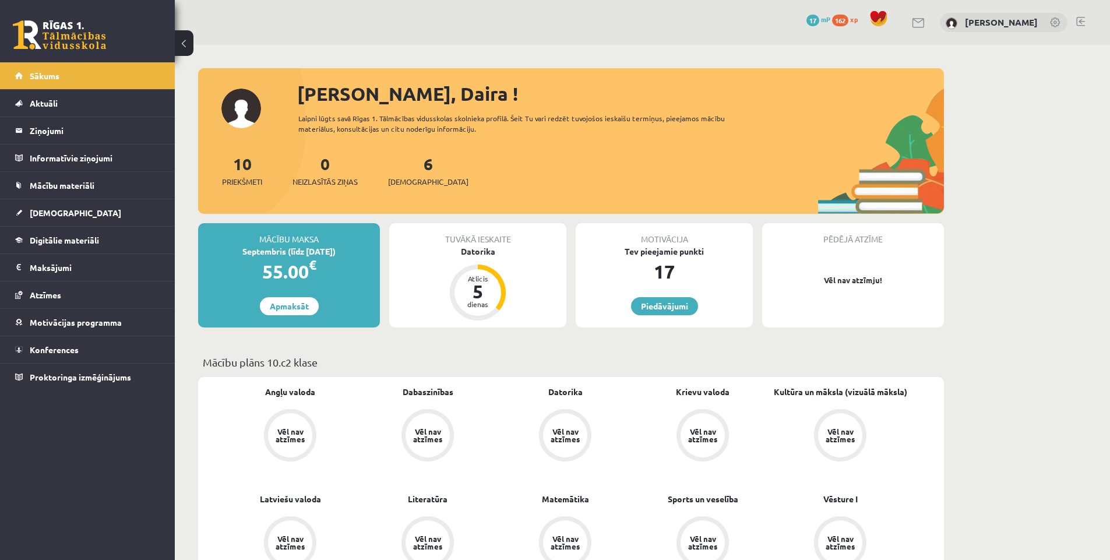
click at [1079, 24] on link at bounding box center [1080, 21] width 9 height 9
